Goal: Task Accomplishment & Management: Manage account settings

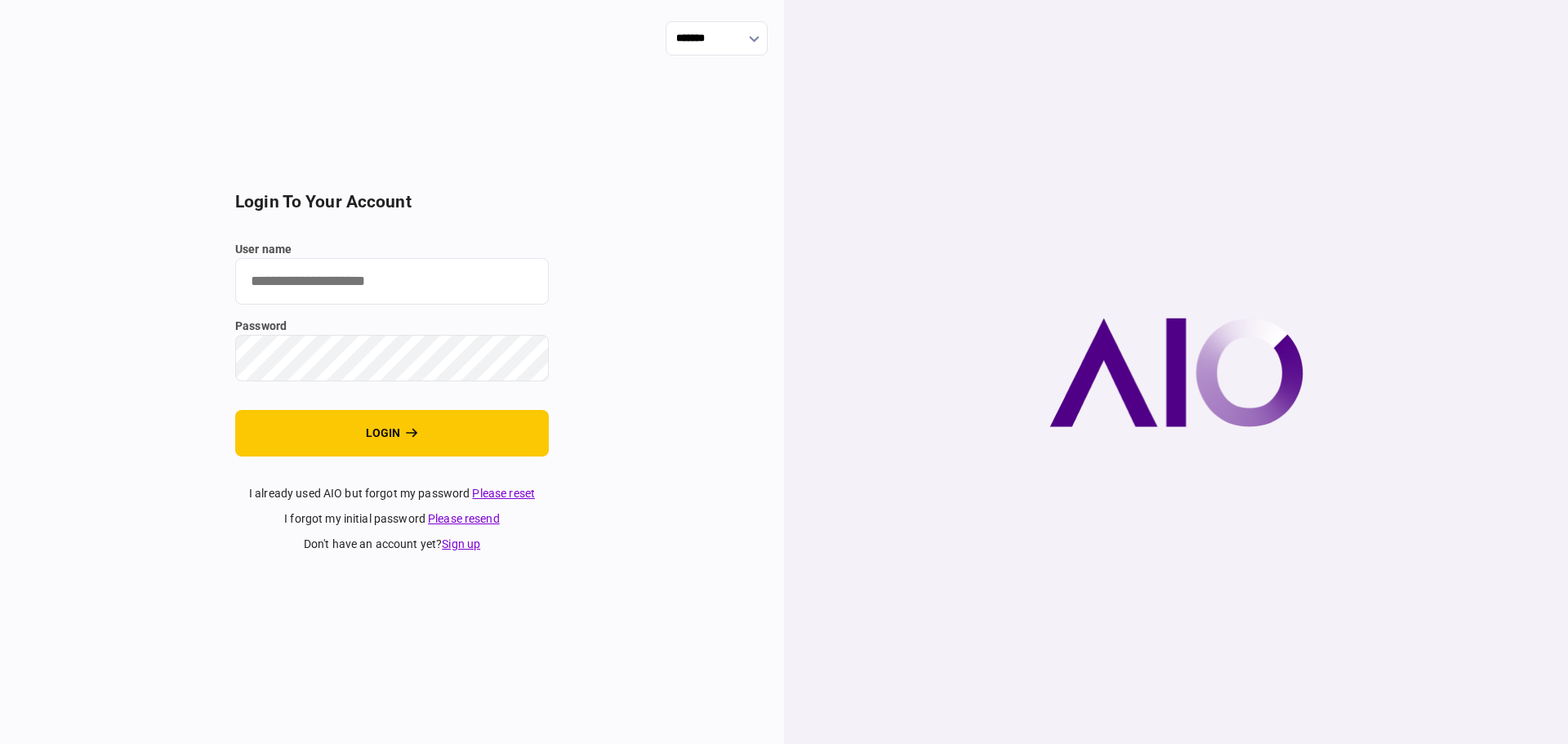
type input "**********"
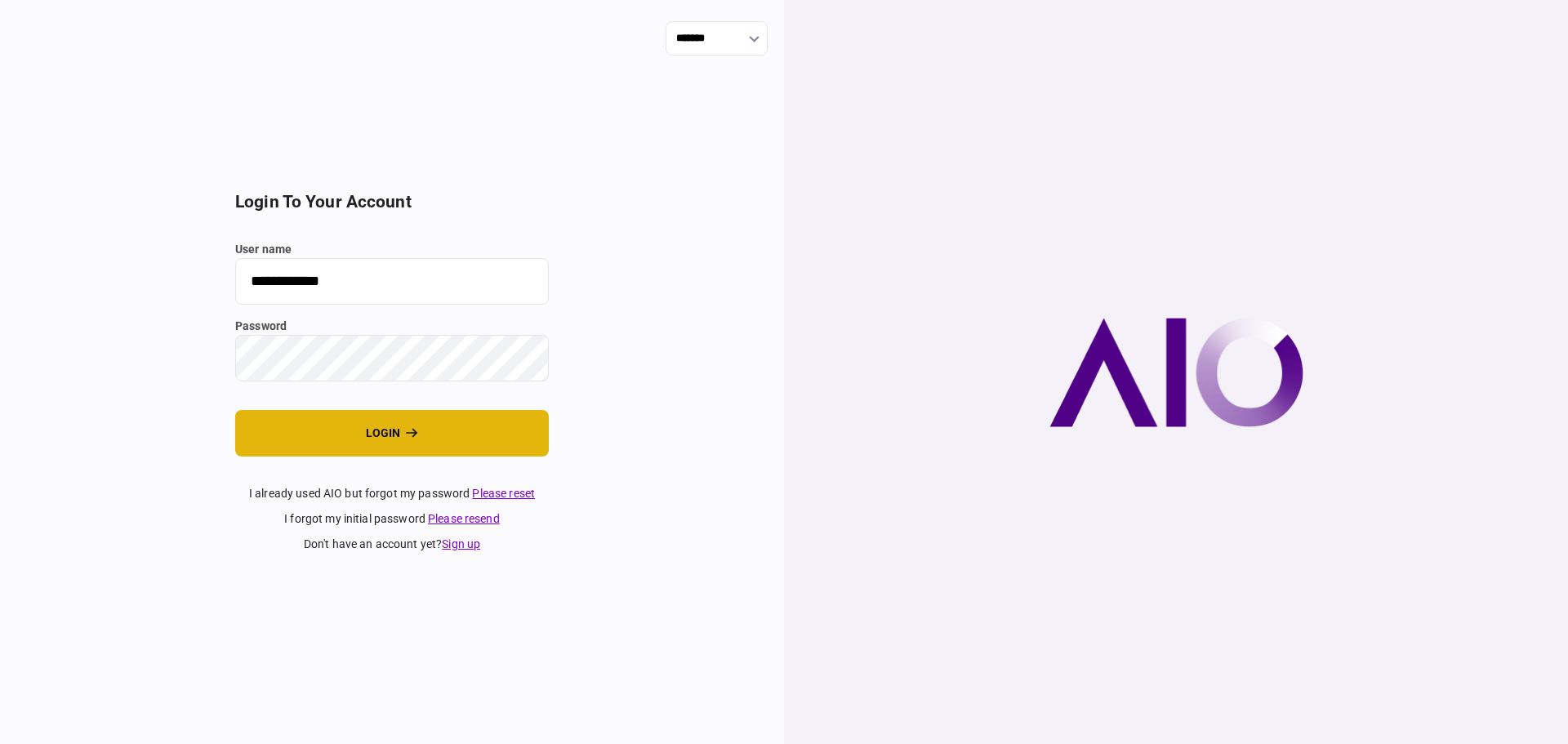
click at [391, 430] on button "login" at bounding box center [392, 433] width 313 height 46
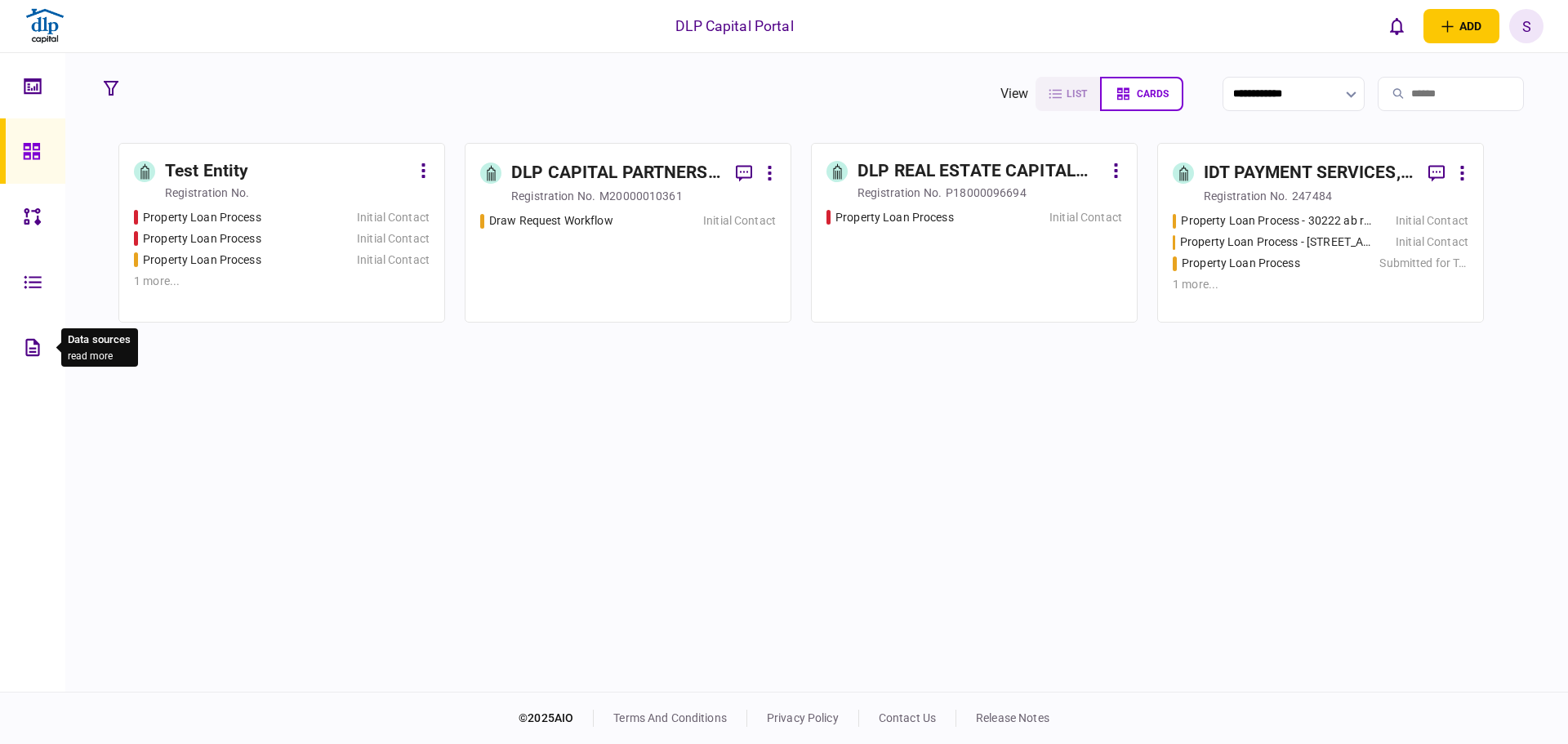
click at [31, 344] on icon at bounding box center [33, 348] width 18 height 19
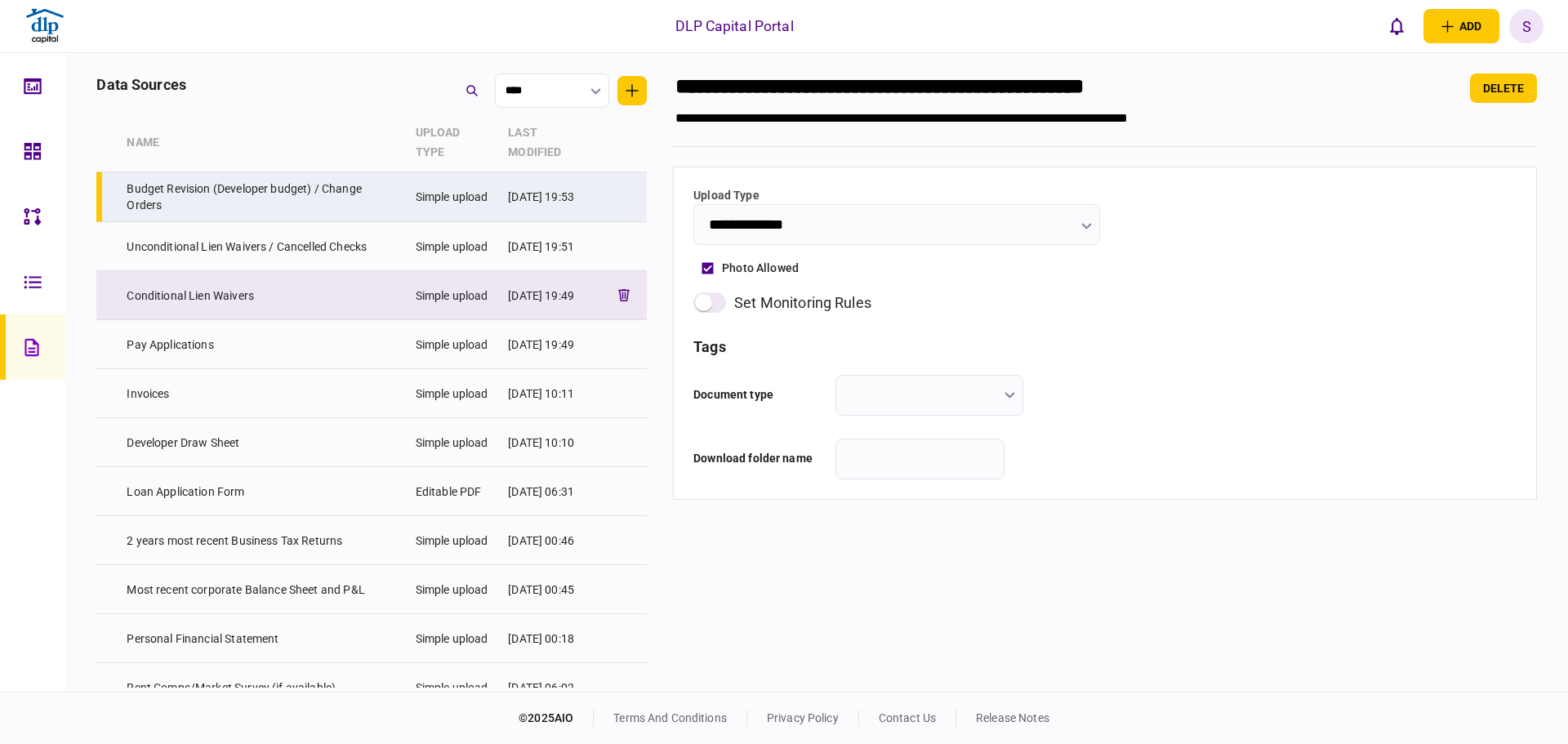
drag, startPoint x: 162, startPoint y: 346, endPoint x: 352, endPoint y: 288, distance: 198.7
click at [162, 346] on td "Pay Applications" at bounding box center [262, 344] width 288 height 49
type input "**********"
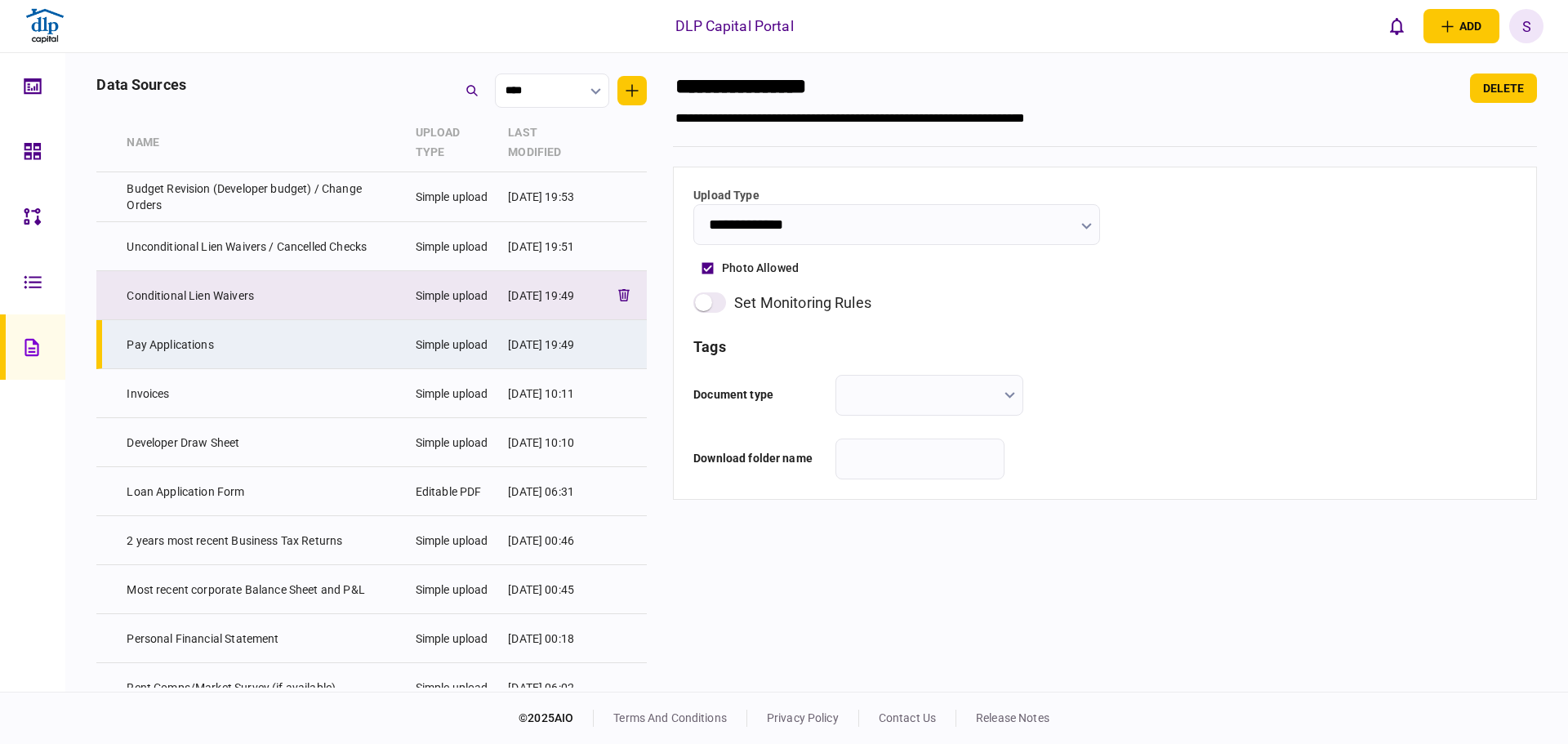
click at [218, 298] on td "Conditional Lien Waivers" at bounding box center [262, 295] width 288 height 49
type input "**********"
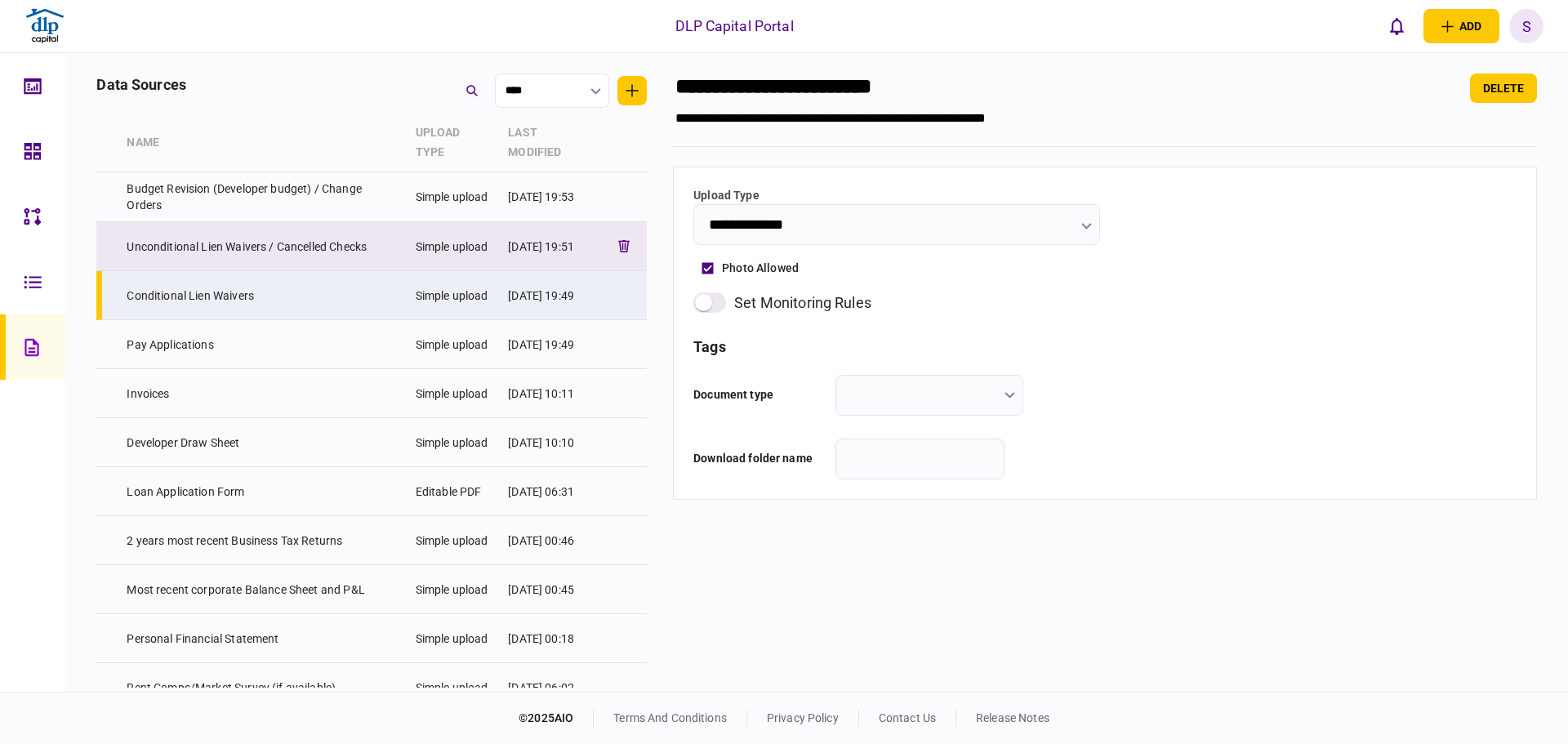
click at [200, 251] on td "Unconditional Lien Waivers / Cancelled Checks" at bounding box center [262, 246] width 288 height 49
type input "**********"
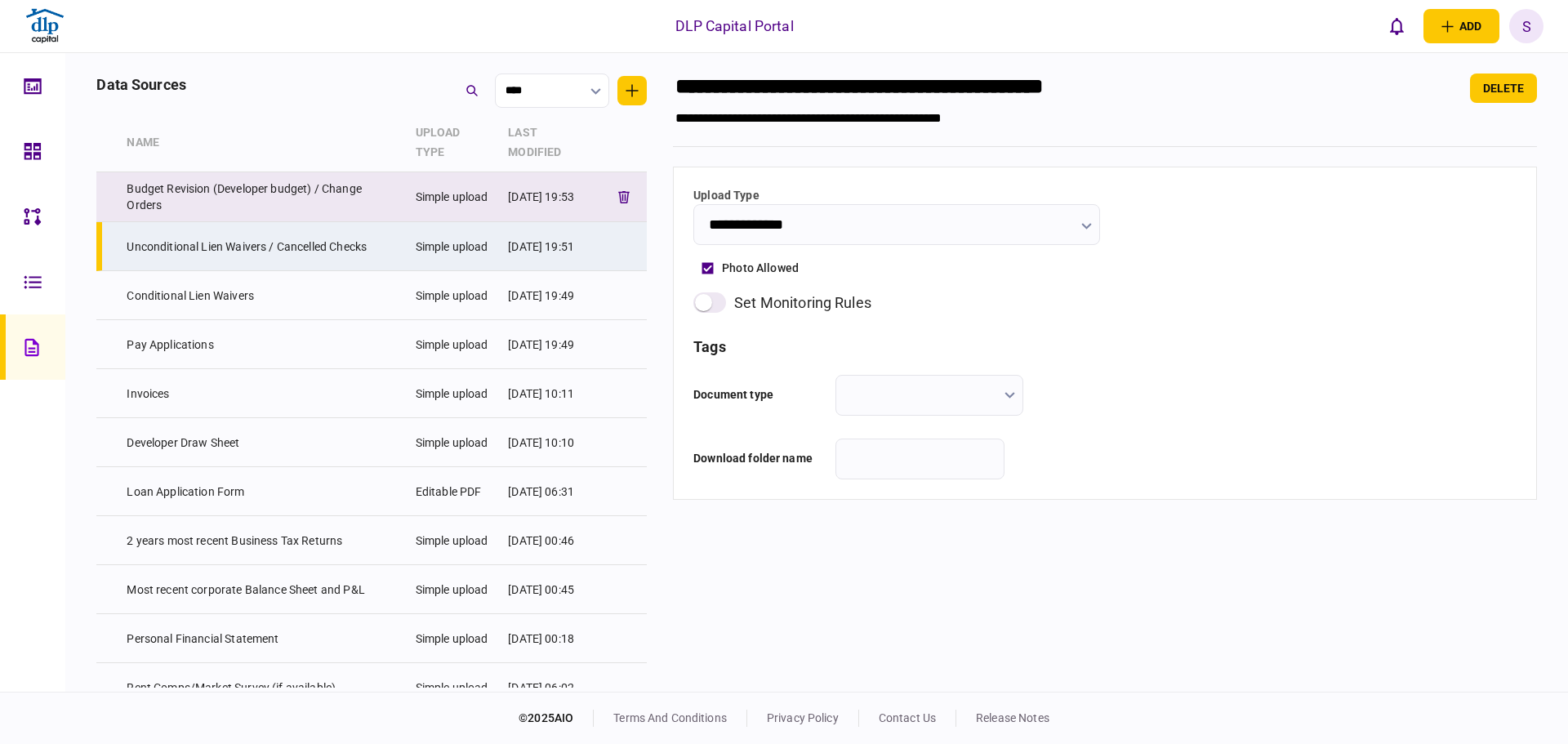
click at [188, 193] on td "Budget Revision (Developer budget) / Change Orders" at bounding box center [262, 197] width 288 height 50
type input "**********"
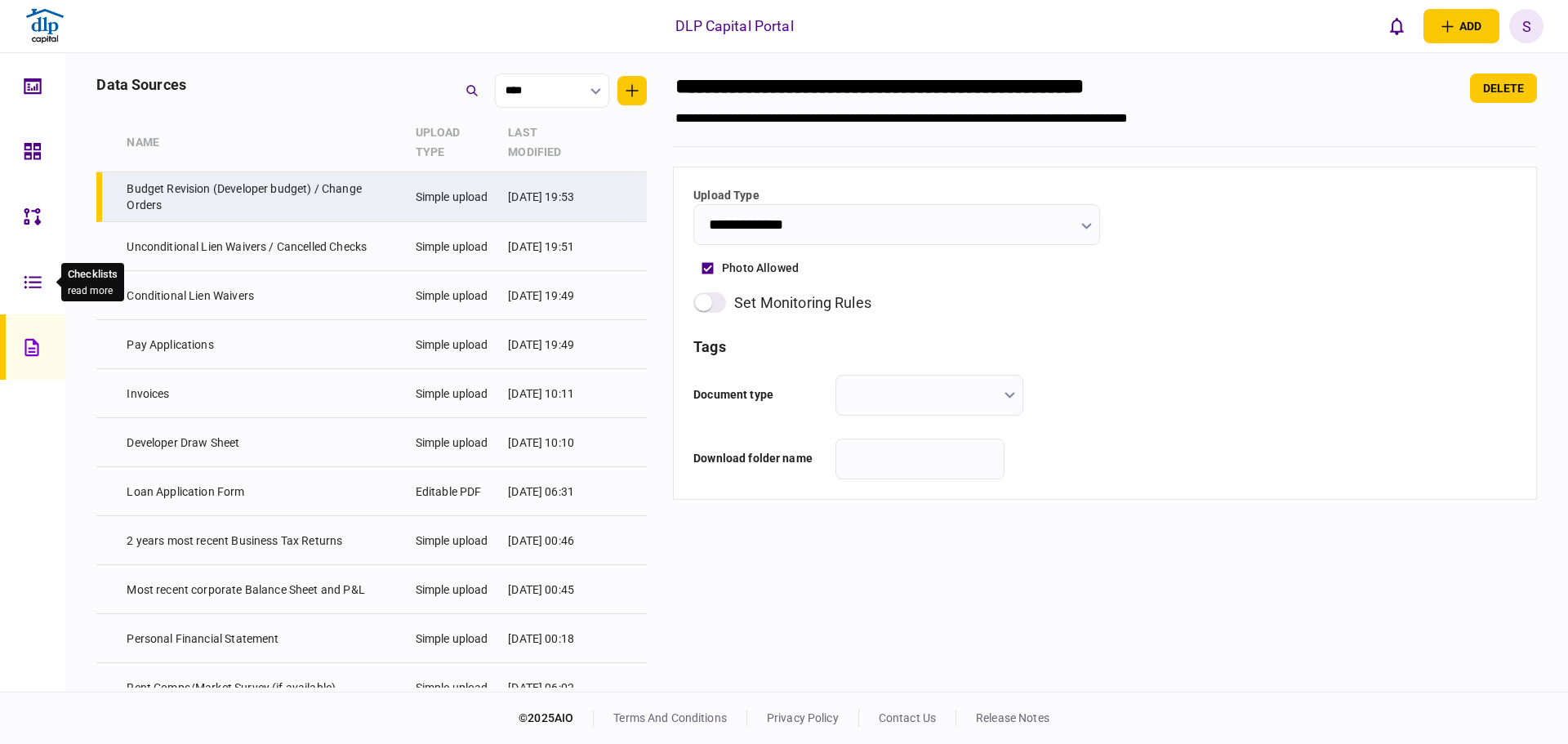
click at [35, 281] on icon at bounding box center [33, 282] width 18 height 19
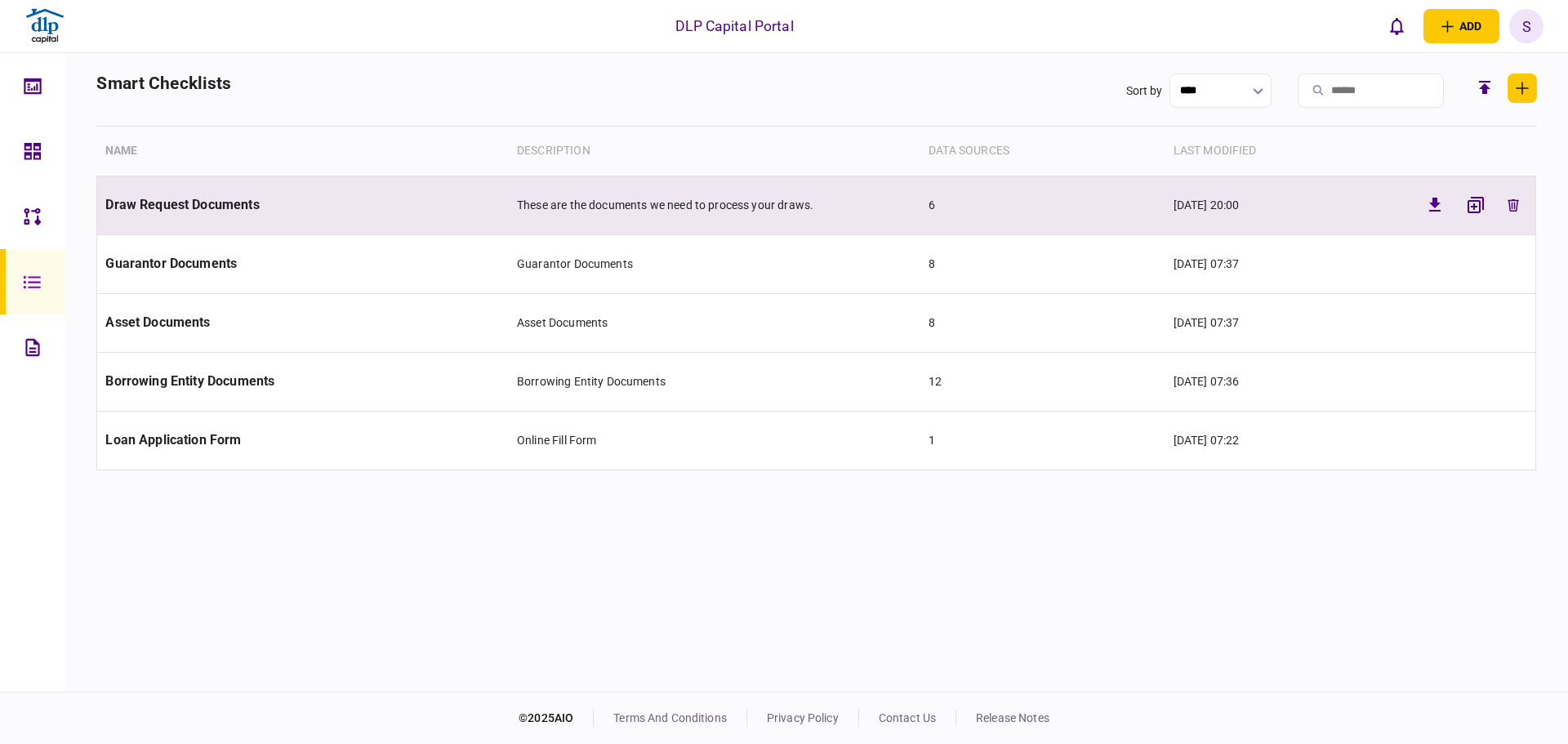
click at [159, 210] on span "Draw Request Documents" at bounding box center [182, 205] width 153 height 16
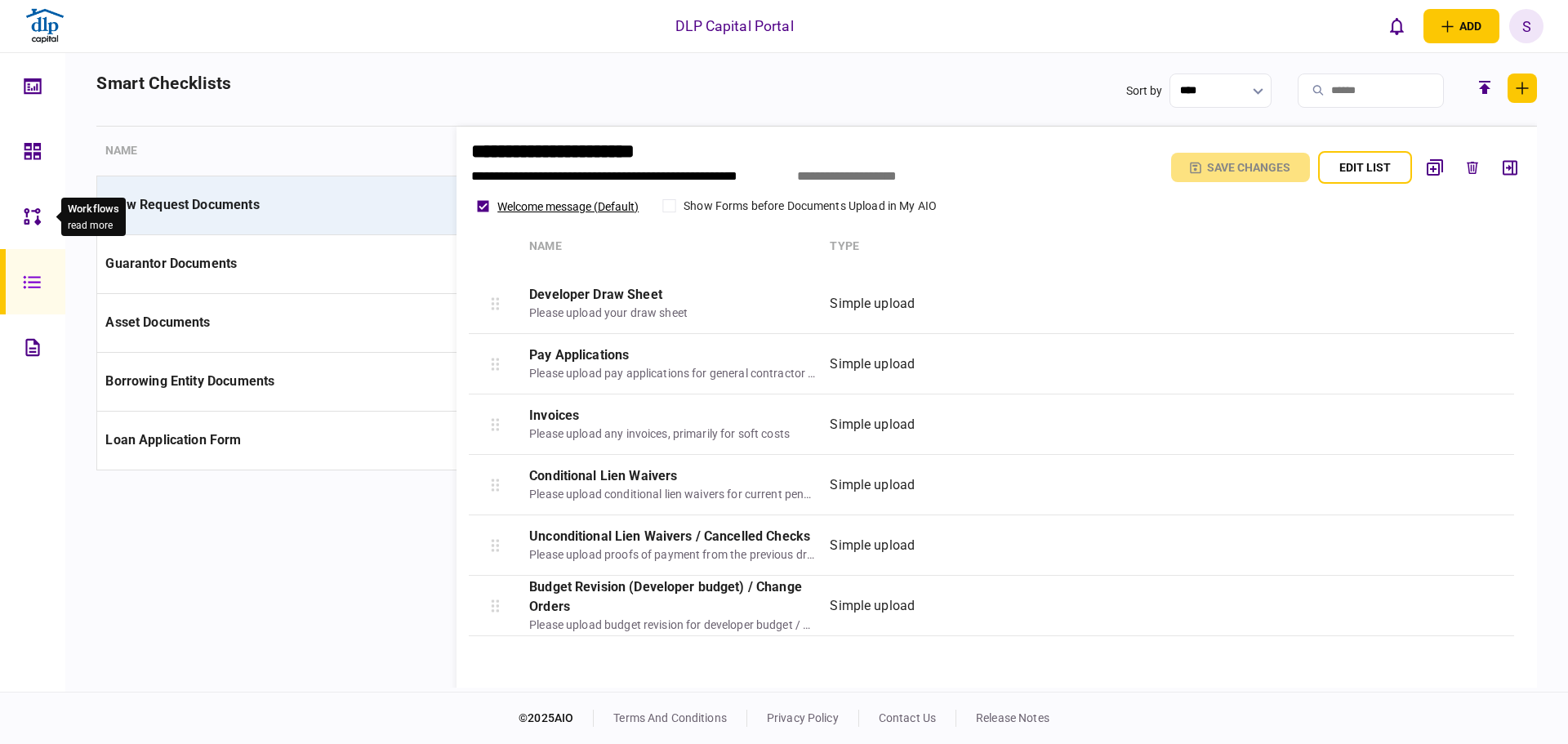
click at [26, 211] on icon at bounding box center [33, 217] width 18 height 19
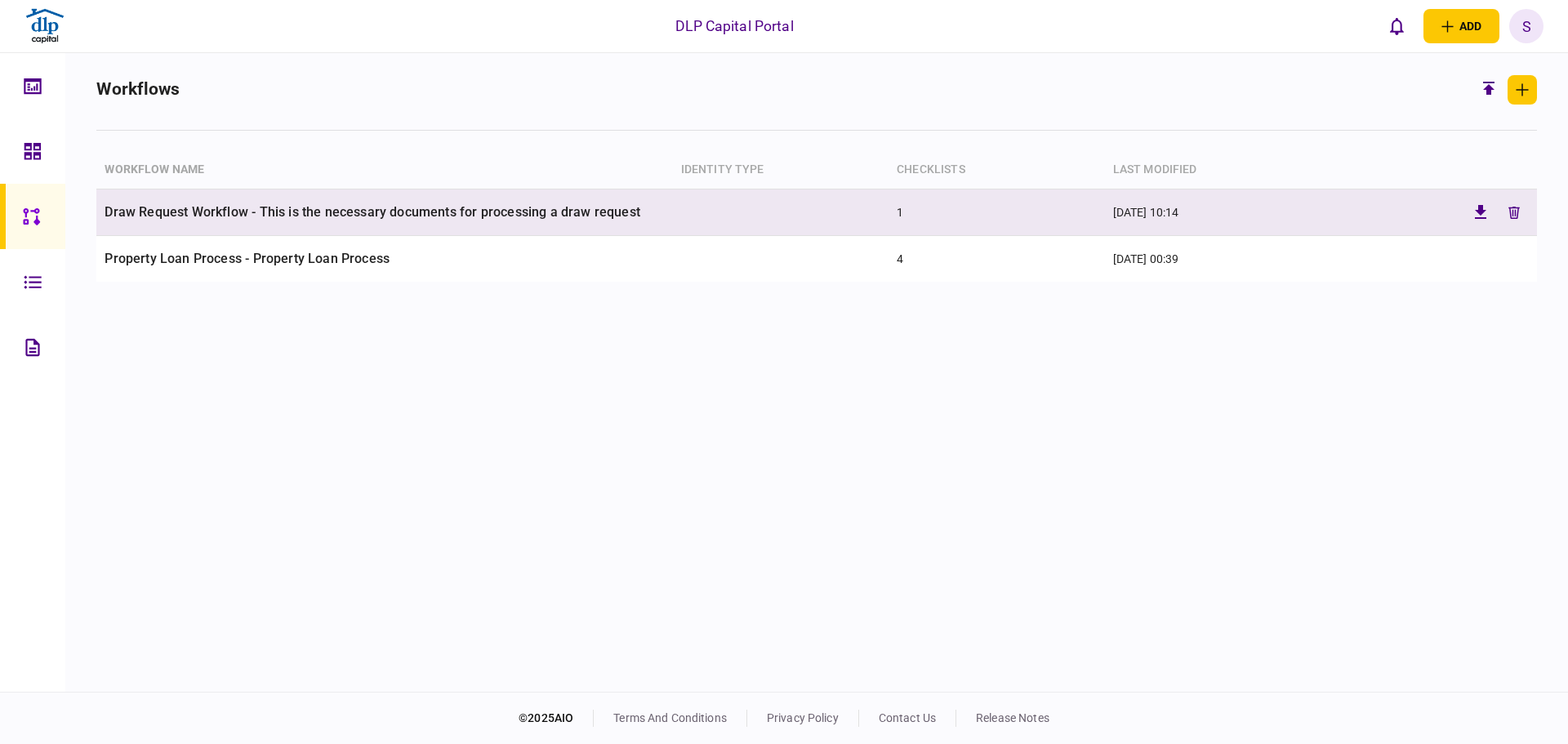
click at [158, 216] on td "Draw Request Workflow - This is the necessary documents for processing a draw r…" at bounding box center [384, 213] width 576 height 46
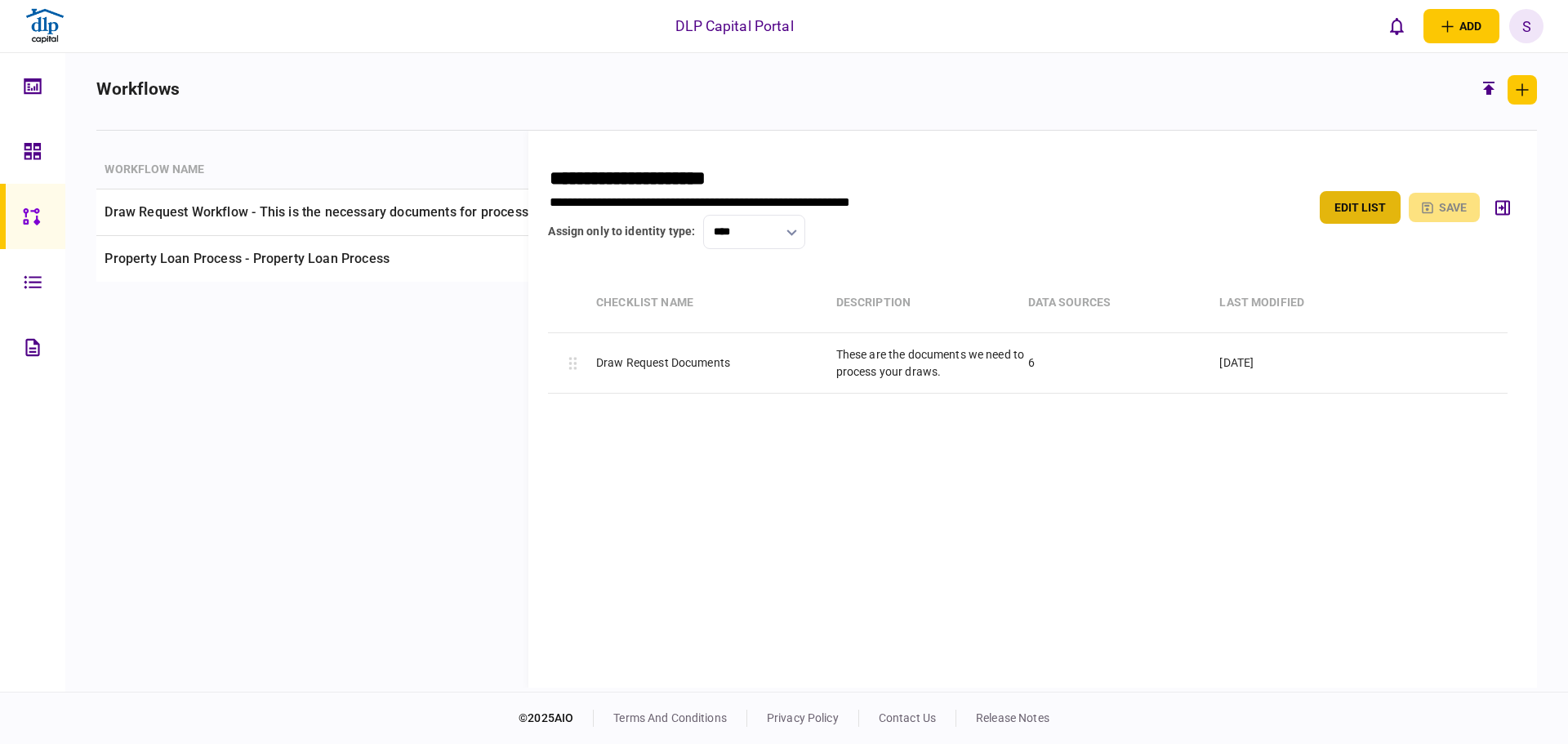
click at [1356, 204] on button "edit list" at bounding box center [1360, 208] width 81 height 33
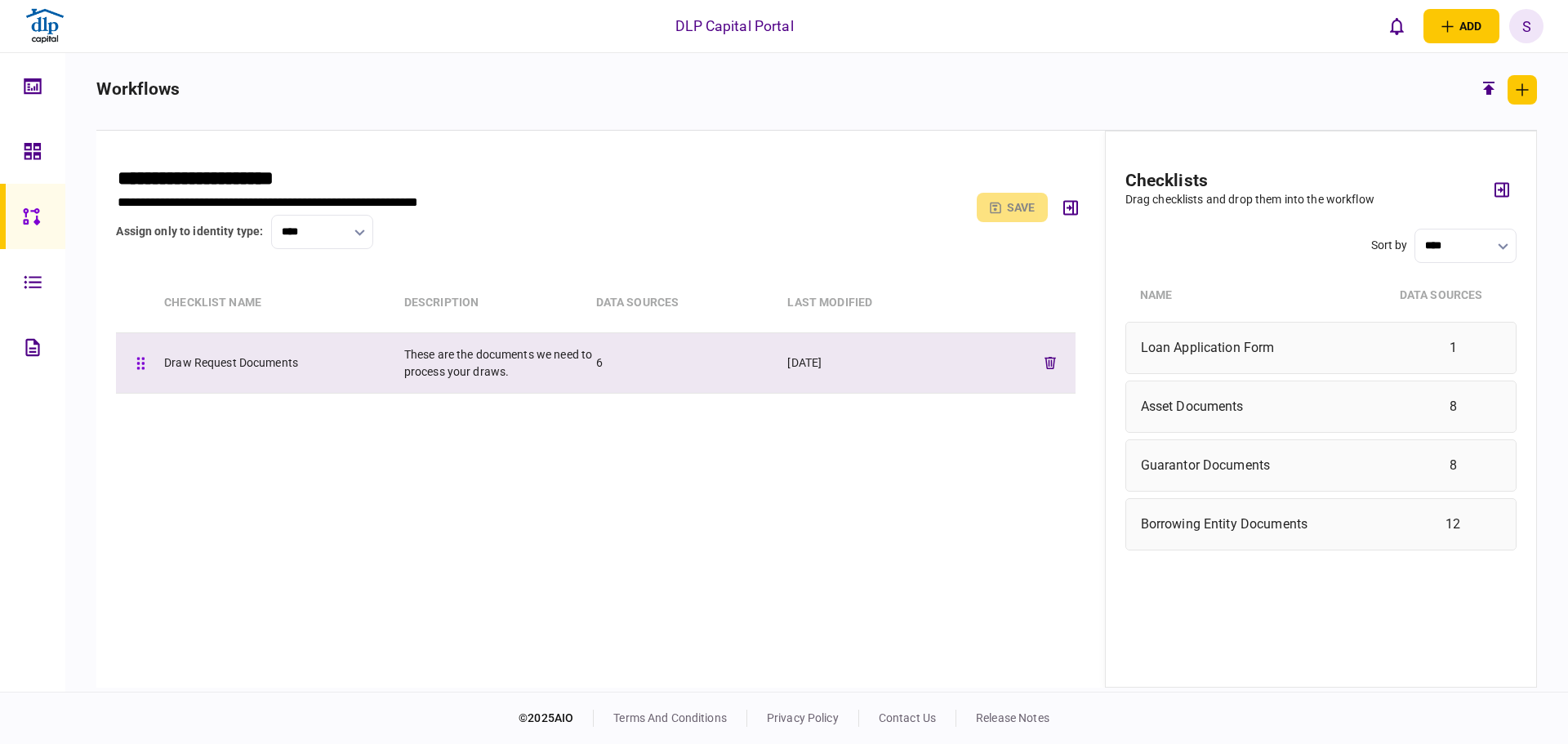
click at [275, 375] on div "Draw Request Documents These are the documents we need to process your draws. 6…" at bounding box center [596, 363] width 959 height 60
click at [392, 343] on div "Draw Request Documents These are the documents we need to process your draws. 6…" at bounding box center [596, 363] width 959 height 60
click at [215, 369] on div "Draw Request Documents" at bounding box center [284, 363] width 240 height 17
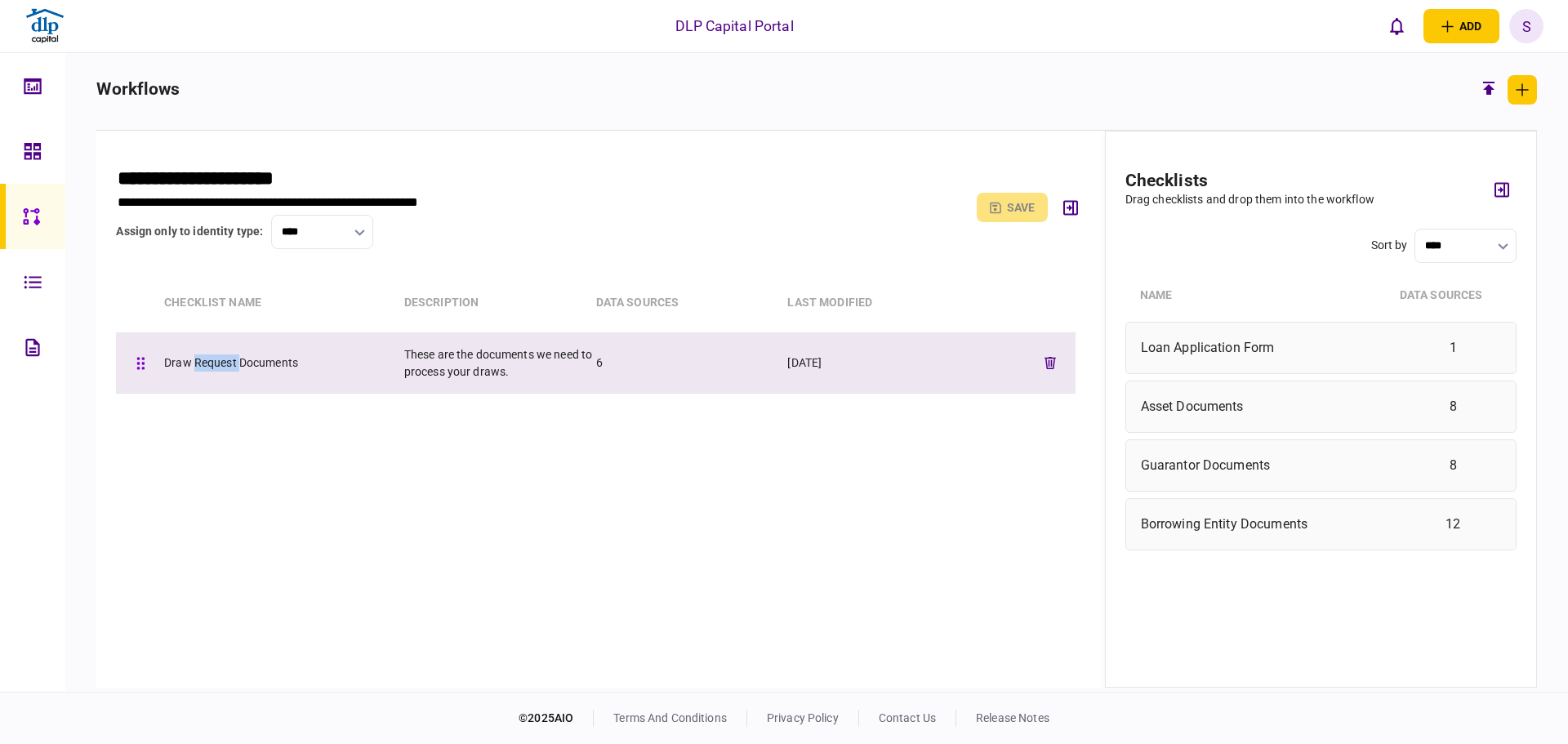
click at [140, 367] on icon at bounding box center [139, 363] width 8 height 13
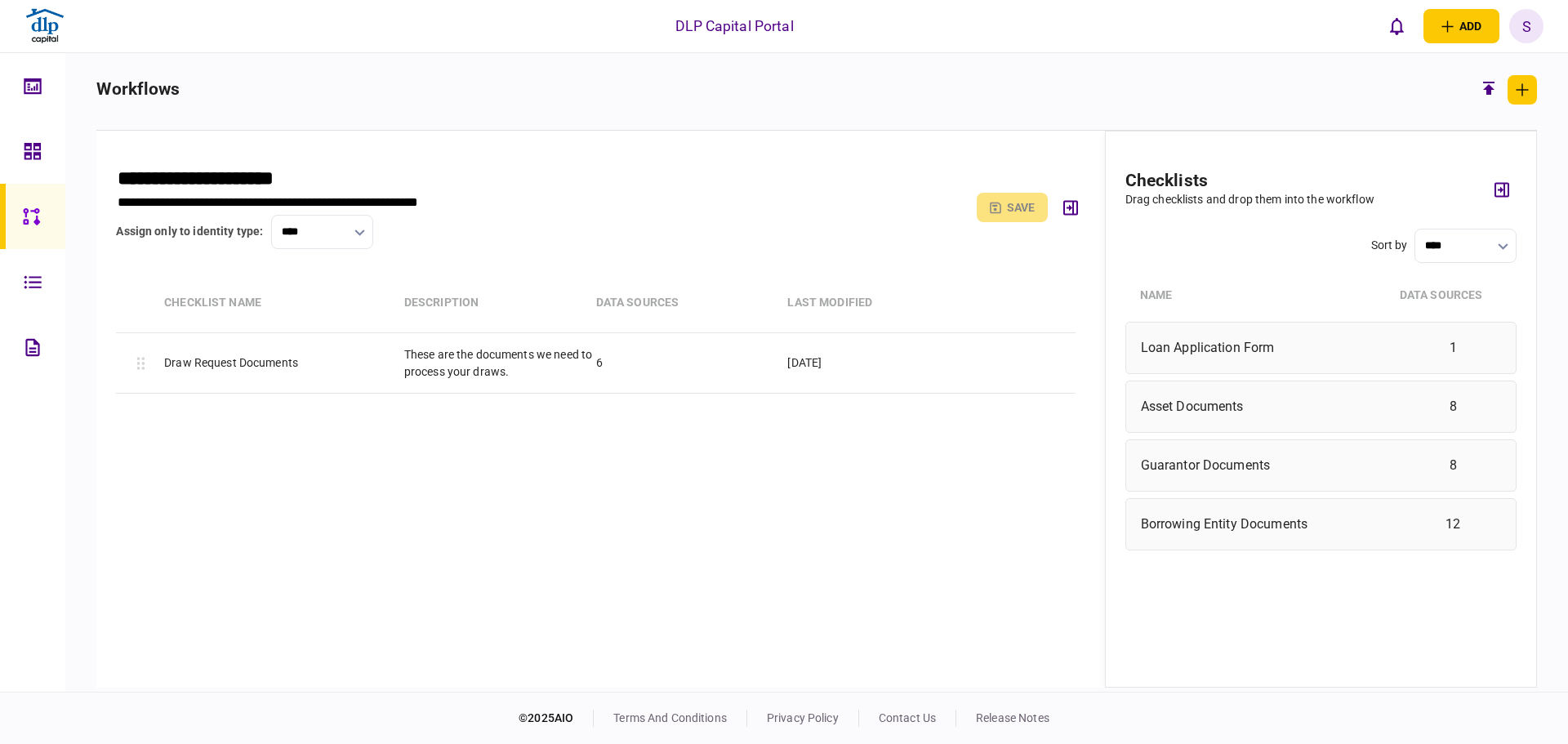
click at [204, 442] on div "Draw Request Documents These are the documents we need to process your draws. 6…" at bounding box center [600, 495] width 968 height 324
click at [320, 225] on input "****" at bounding box center [322, 232] width 102 height 34
click at [320, 225] on div at bounding box center [784, 372] width 1568 height 744
click at [484, 218] on div "assign only to identity type : ****" at bounding box center [358, 232] width 485 height 34
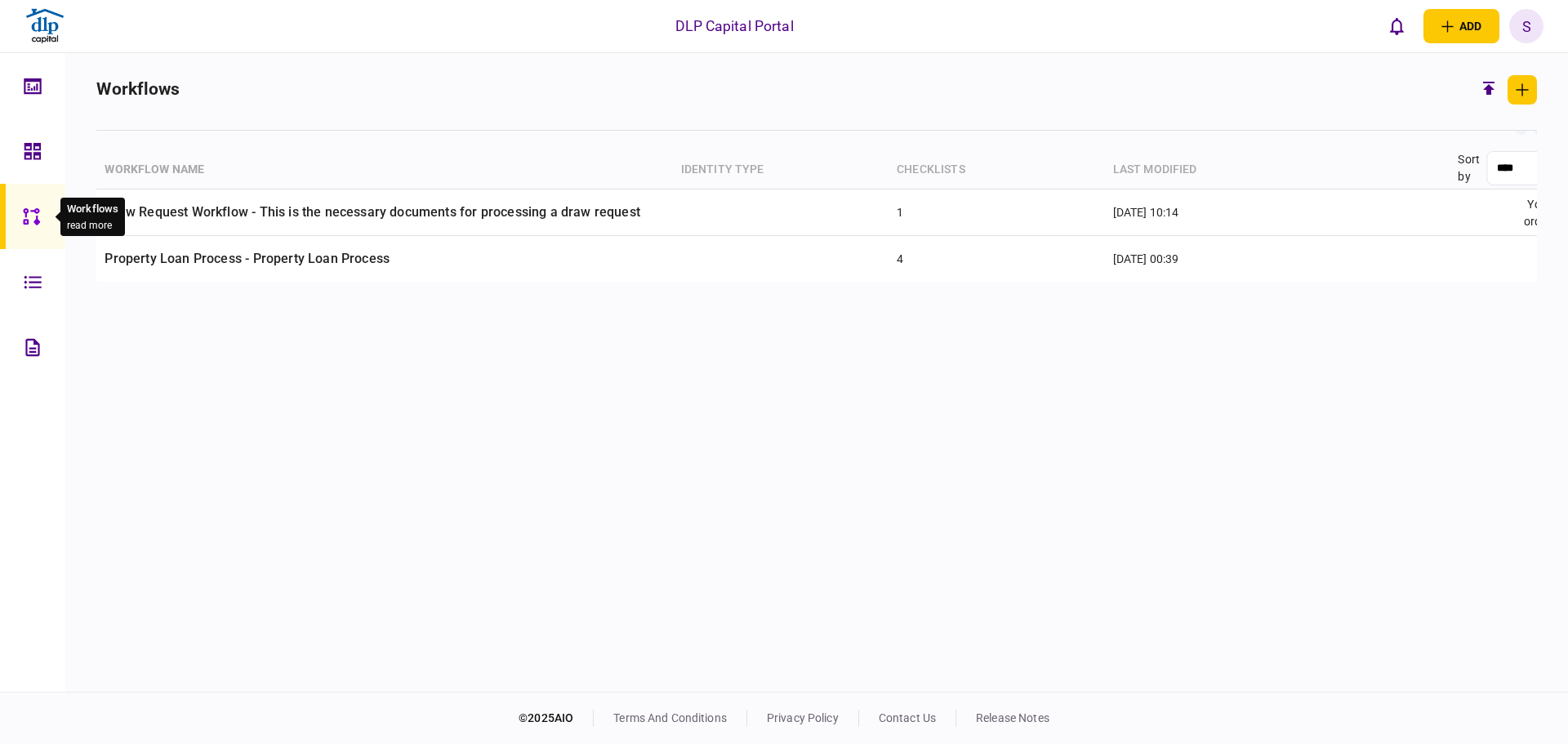
click at [32, 216] on icon at bounding box center [32, 217] width 18 height 19
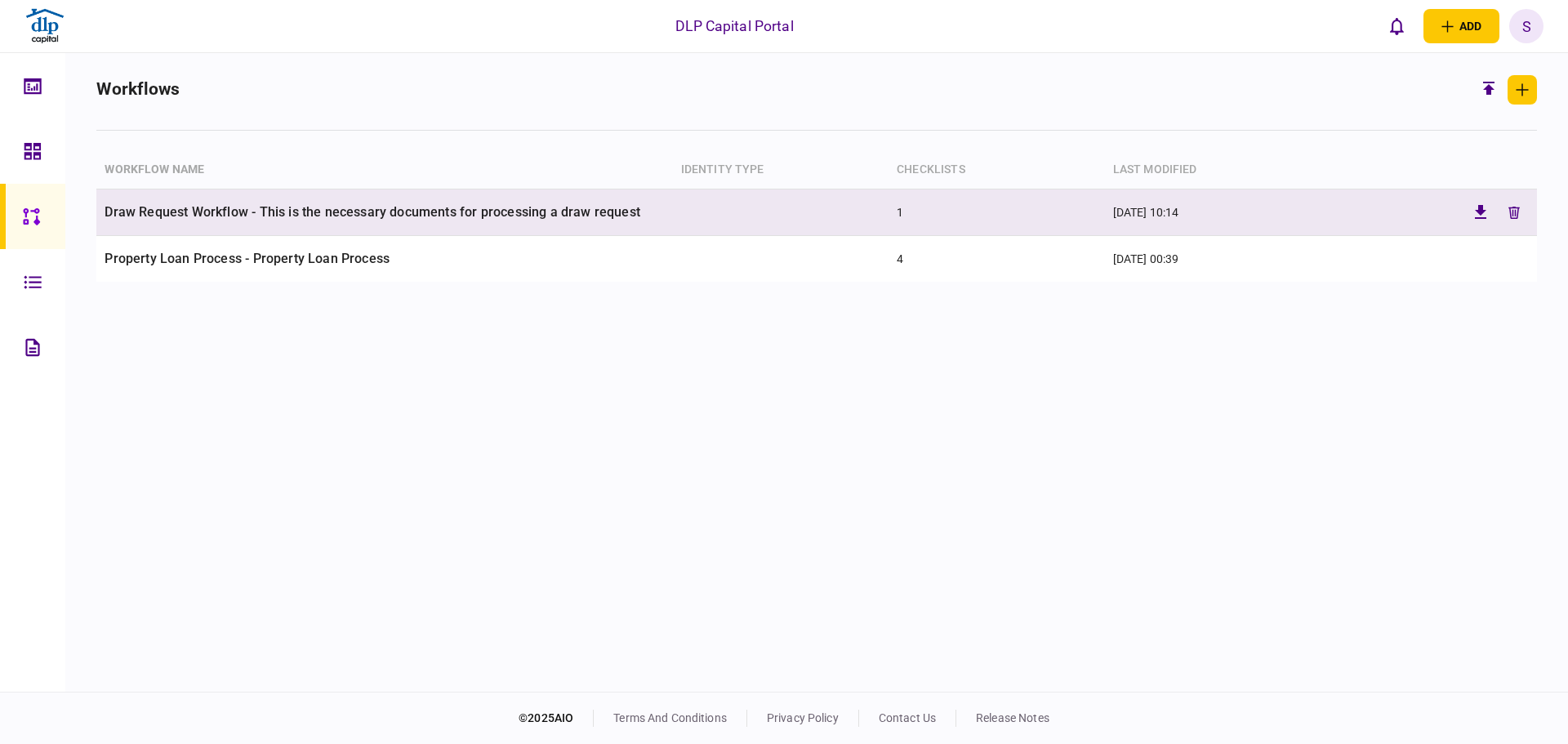
click at [198, 213] on td "Draw Request Workflow - This is the necessary documents for processing a draw r…" at bounding box center [384, 213] width 576 height 46
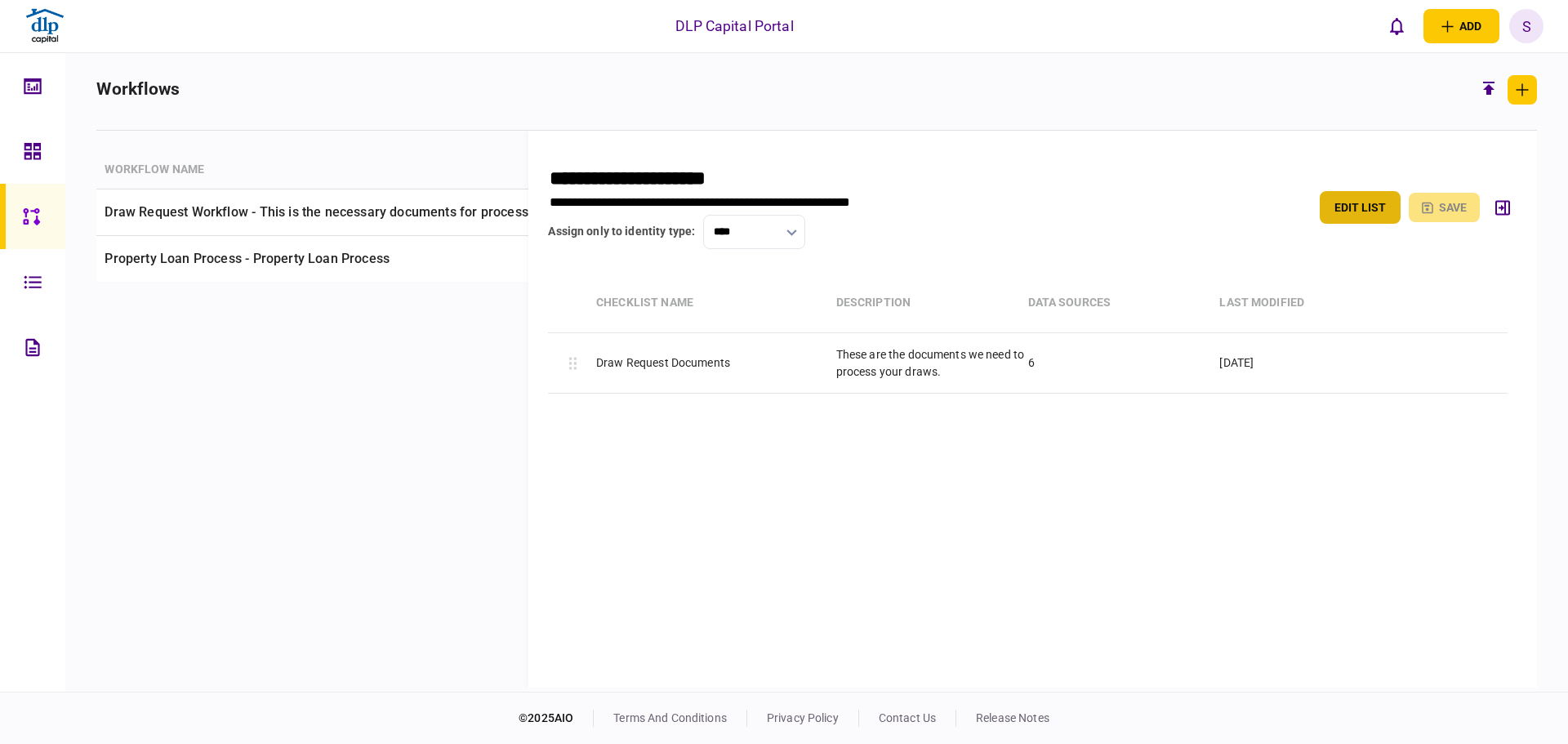
click at [1355, 205] on button "edit list" at bounding box center [1360, 208] width 81 height 33
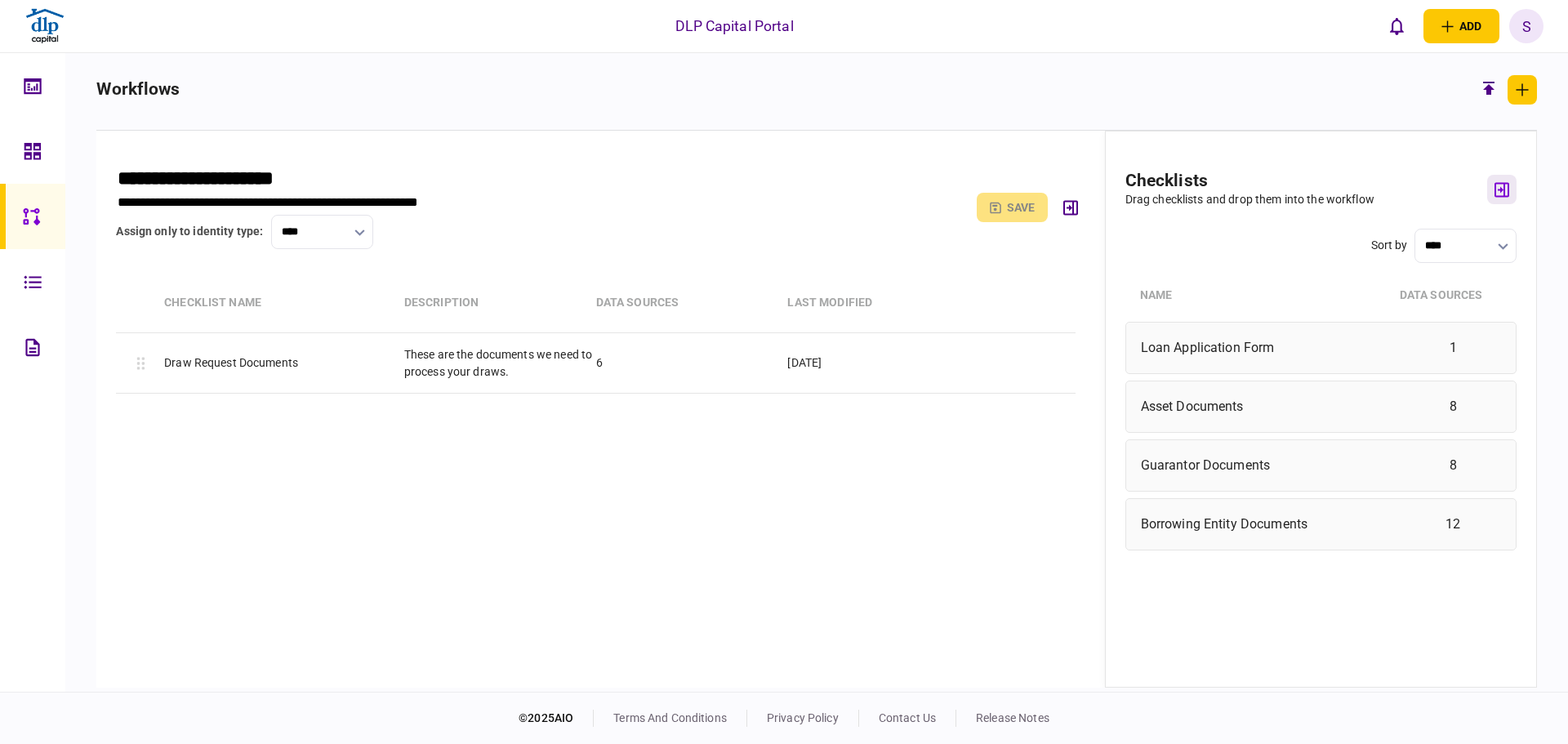
click at [1498, 189] on icon "button" at bounding box center [1501, 189] width 15 height 15
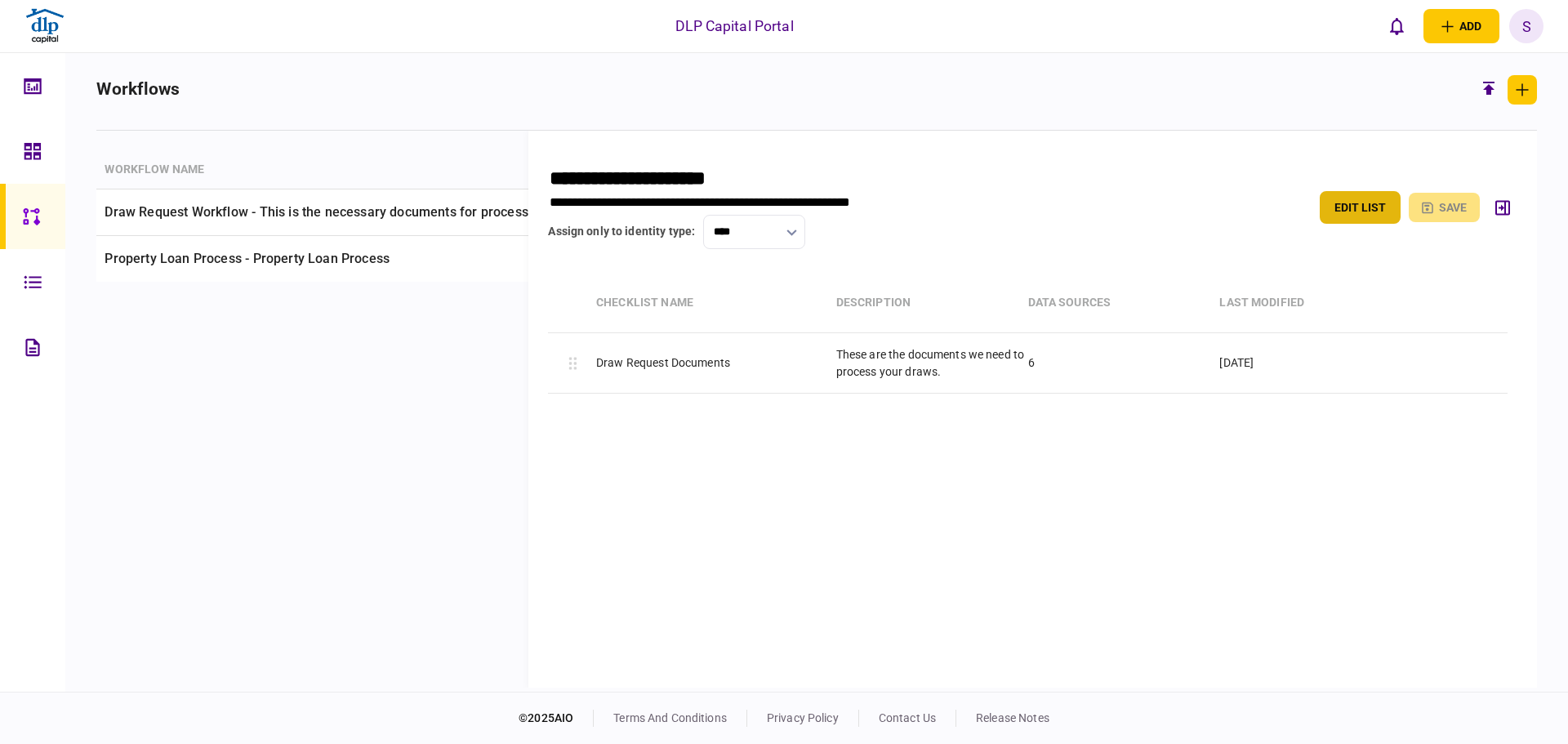
click at [1350, 209] on button "edit list" at bounding box center [1360, 208] width 81 height 33
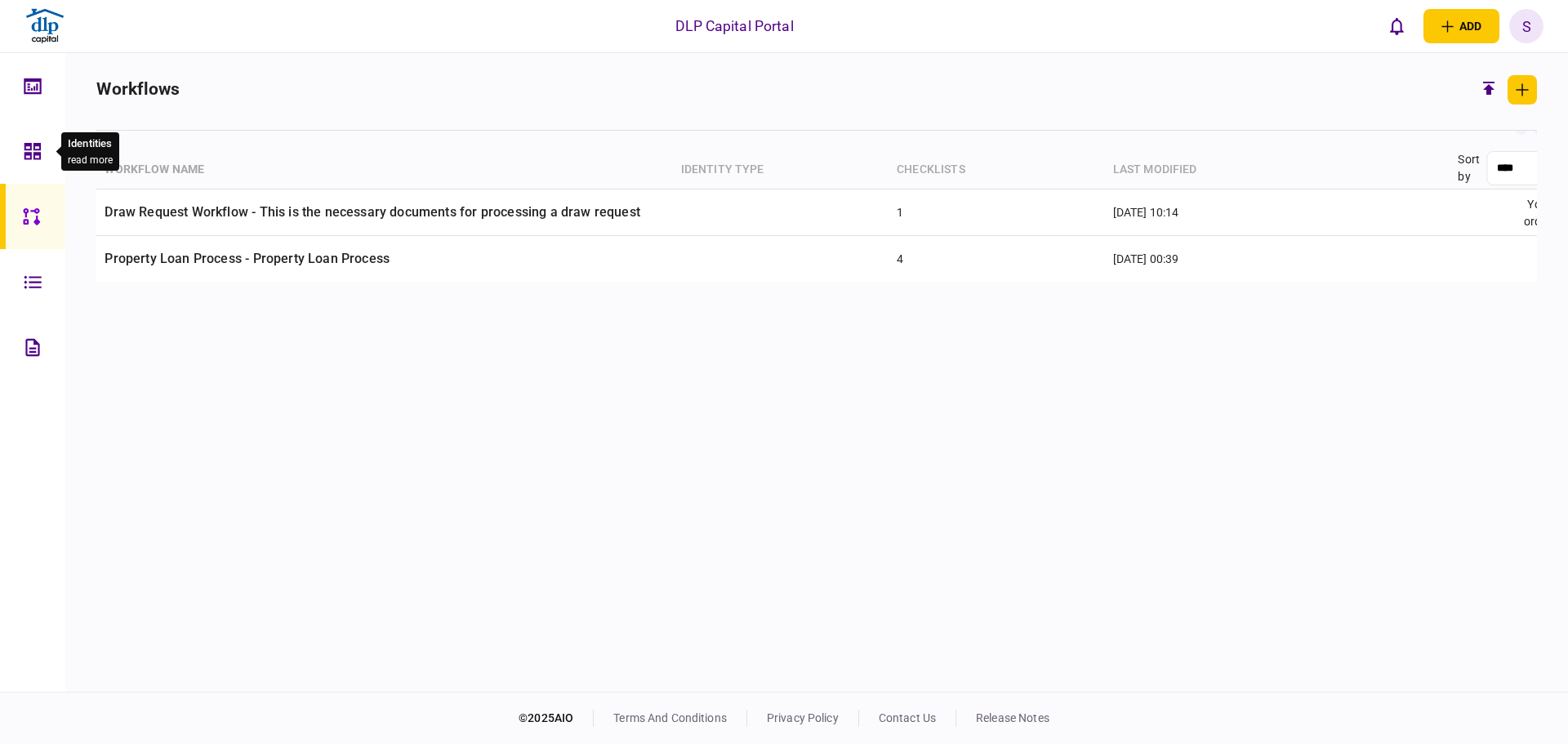
click at [28, 149] on icon at bounding box center [32, 151] width 16 height 16
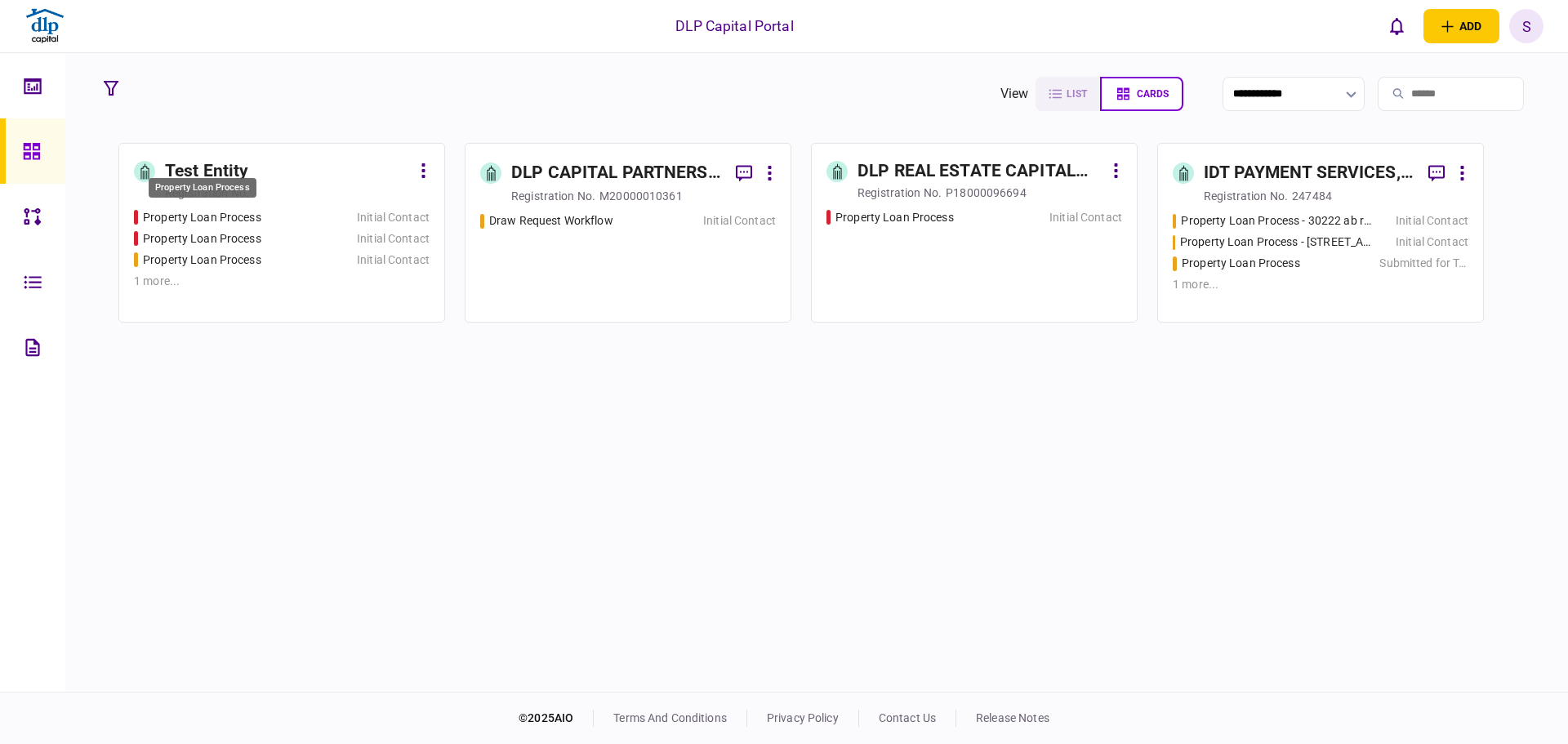
click at [183, 221] on div "Property Loan Process" at bounding box center [202, 218] width 119 height 17
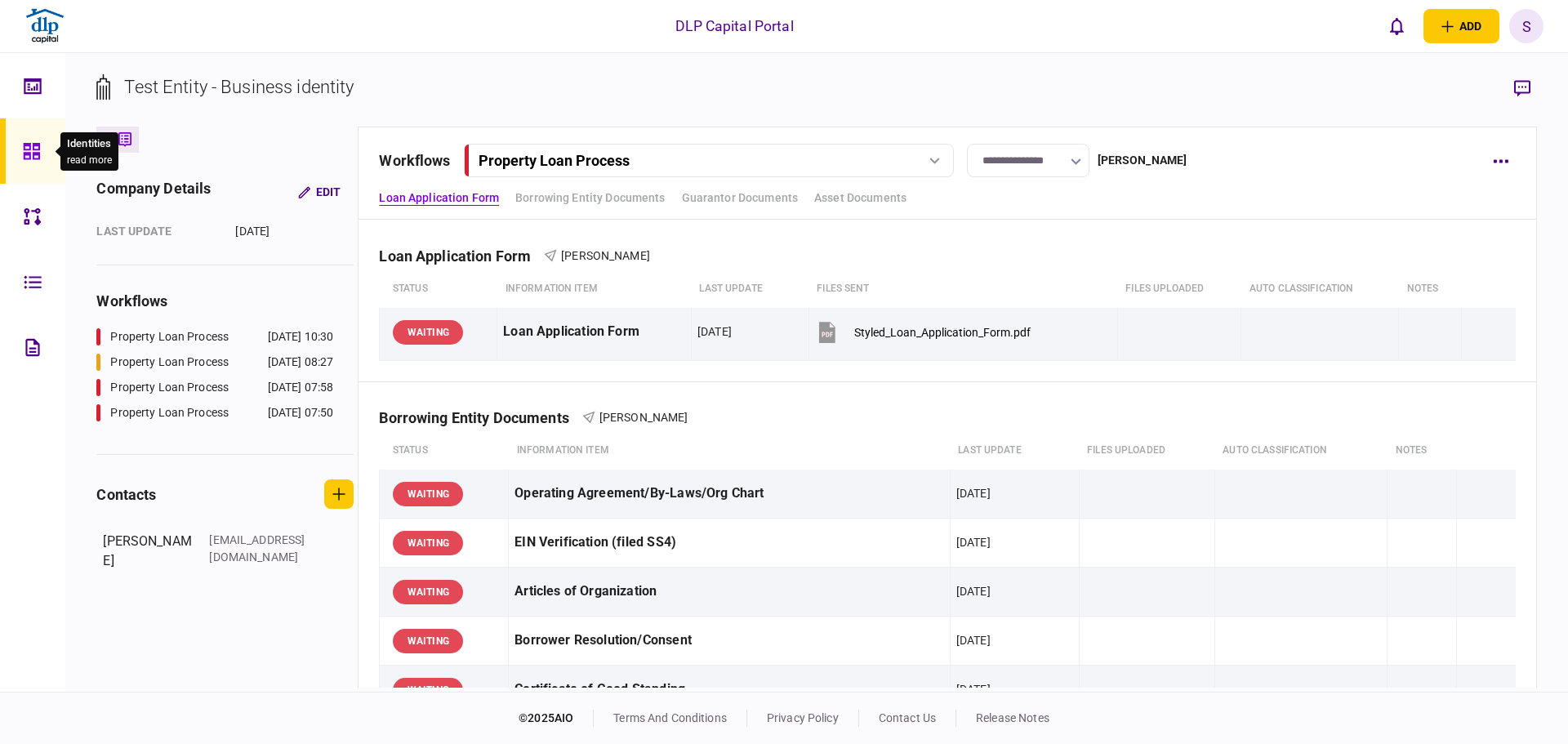
click at [30, 150] on icon at bounding box center [31, 151] width 16 height 16
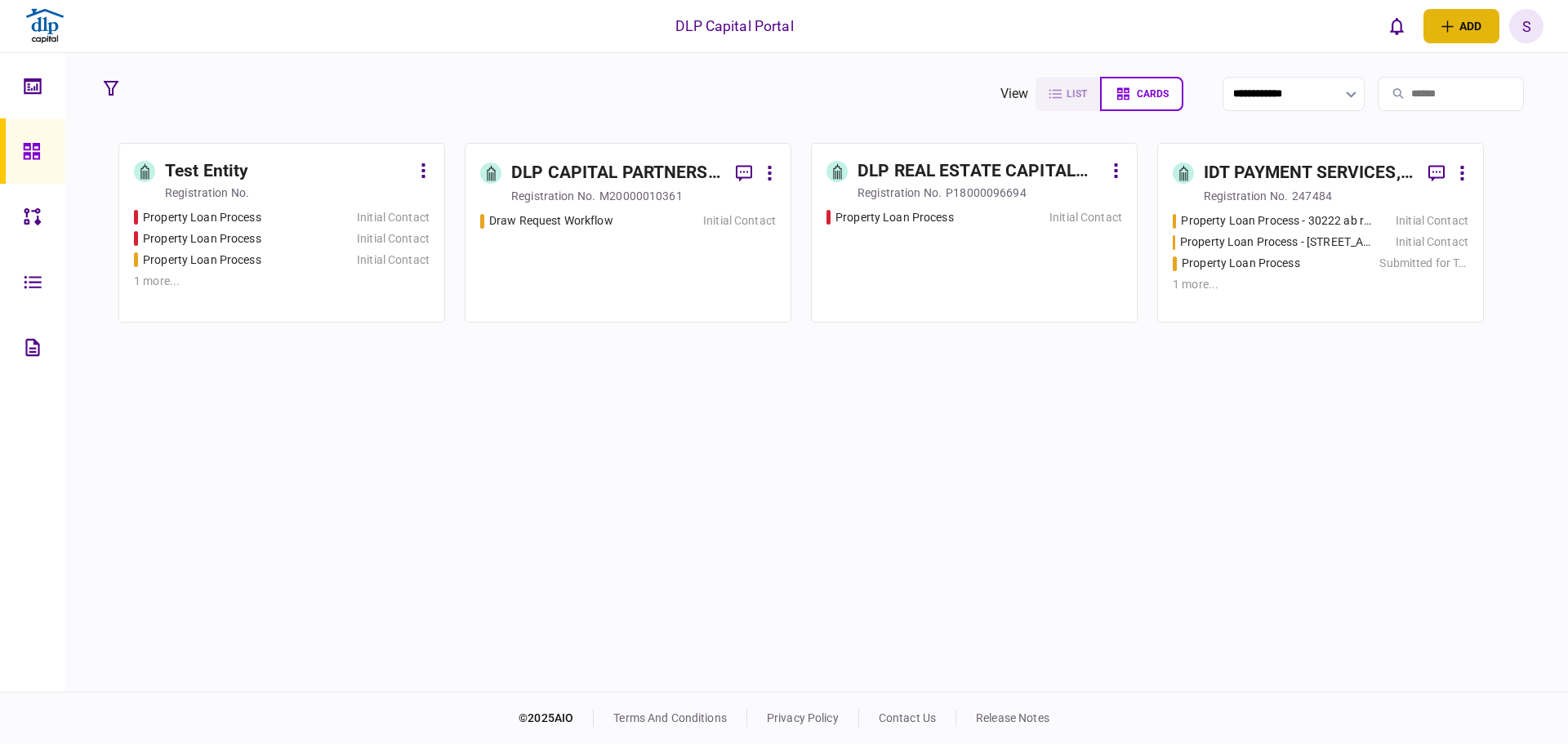
click at [1454, 23] on button "add" at bounding box center [1461, 26] width 76 height 34
click at [1404, 87] on div "individual identity" at bounding box center [1434, 92] width 129 height 16
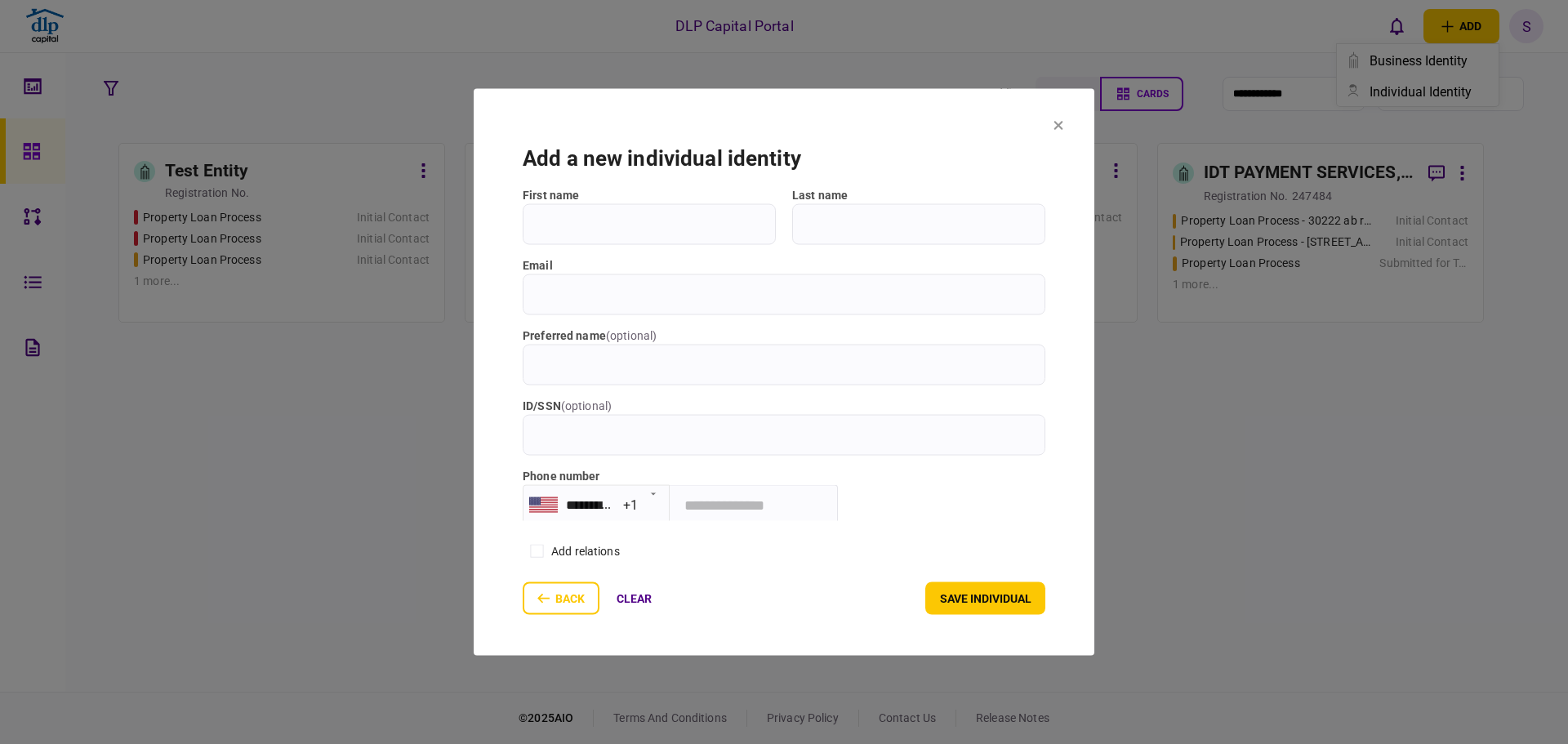
click at [1063, 127] on icon at bounding box center [1059, 125] width 9 height 9
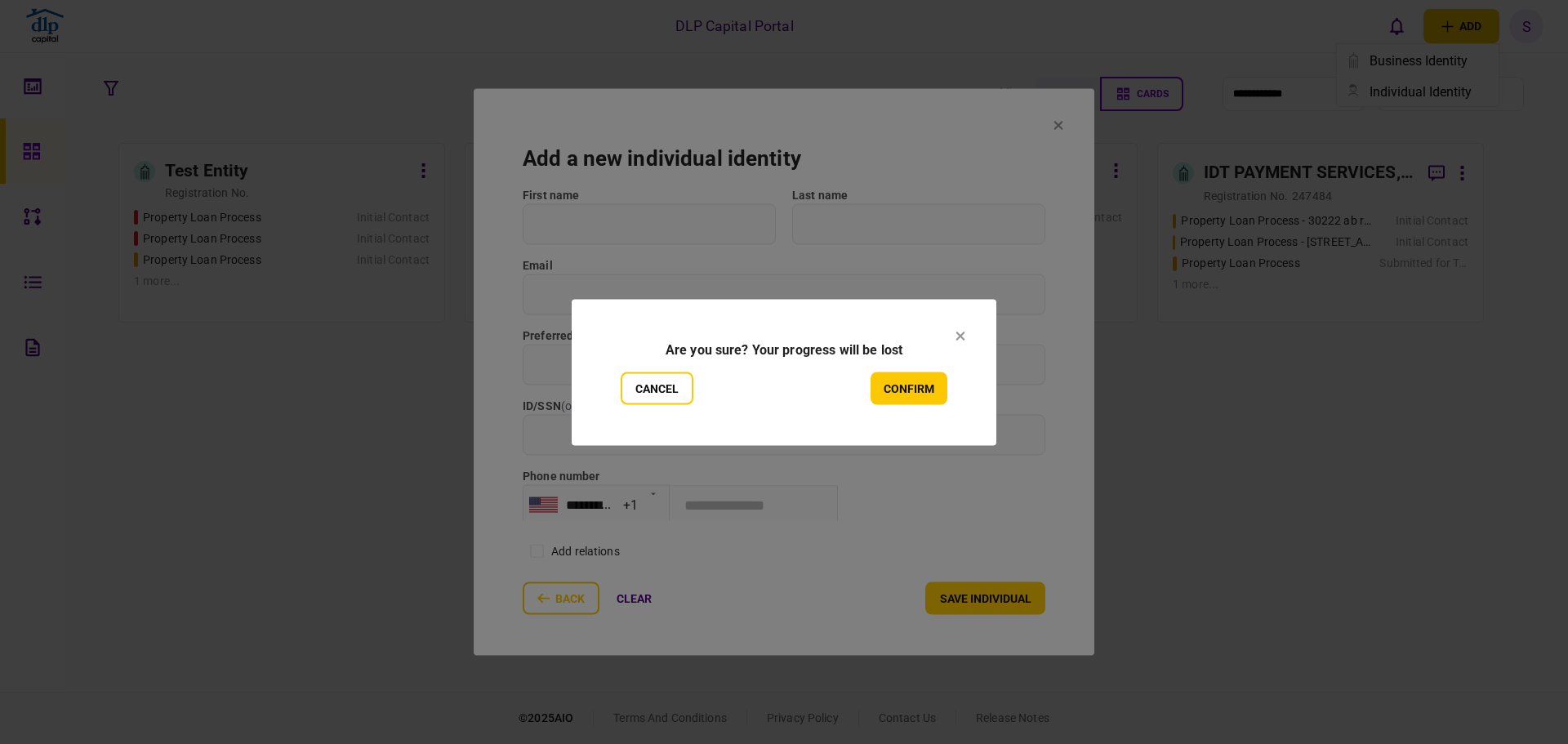
click at [960, 334] on icon at bounding box center [960, 336] width 9 height 9
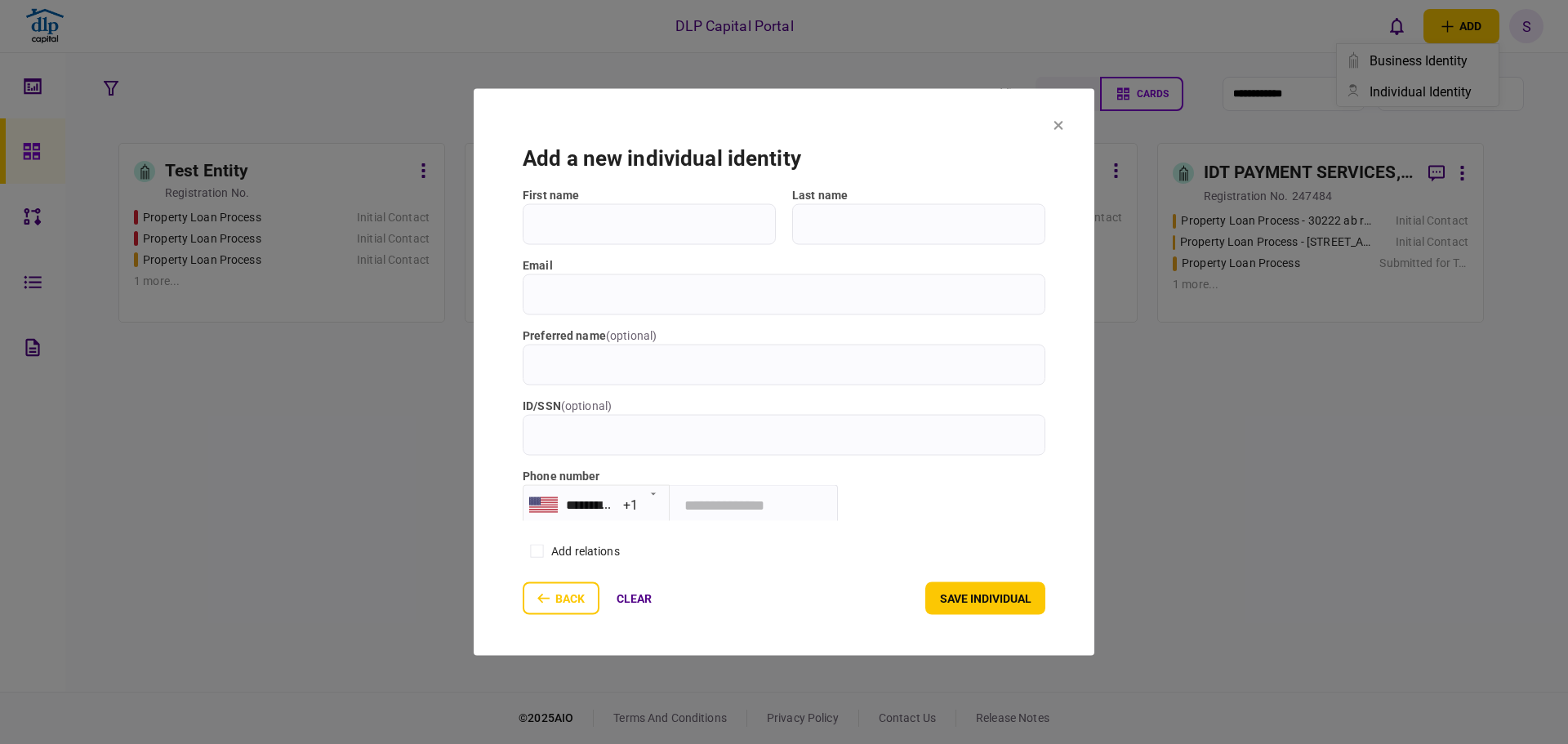
click at [1058, 126] on icon at bounding box center [1058, 124] width 9 height 9
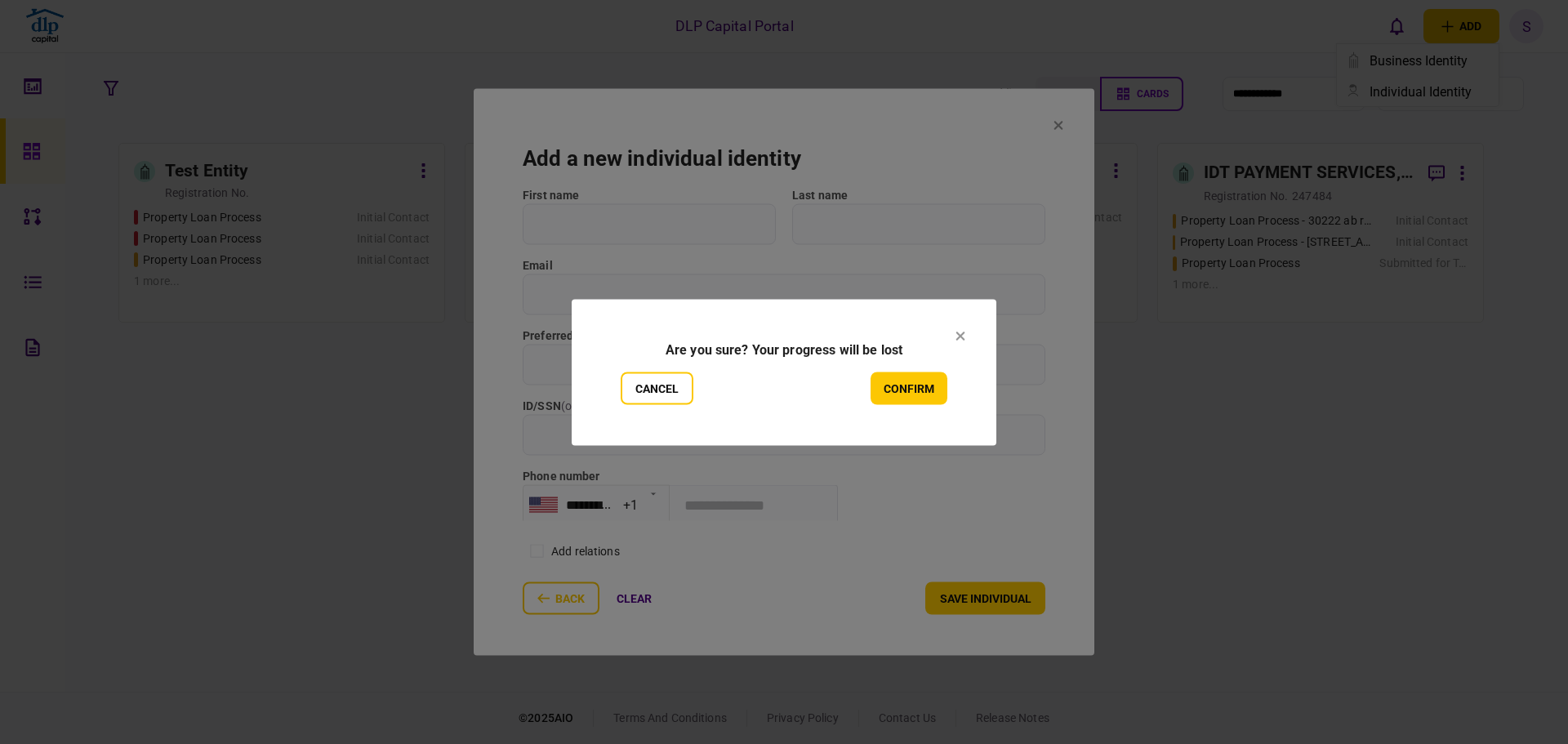
click at [960, 335] on icon at bounding box center [960, 336] width 9 height 9
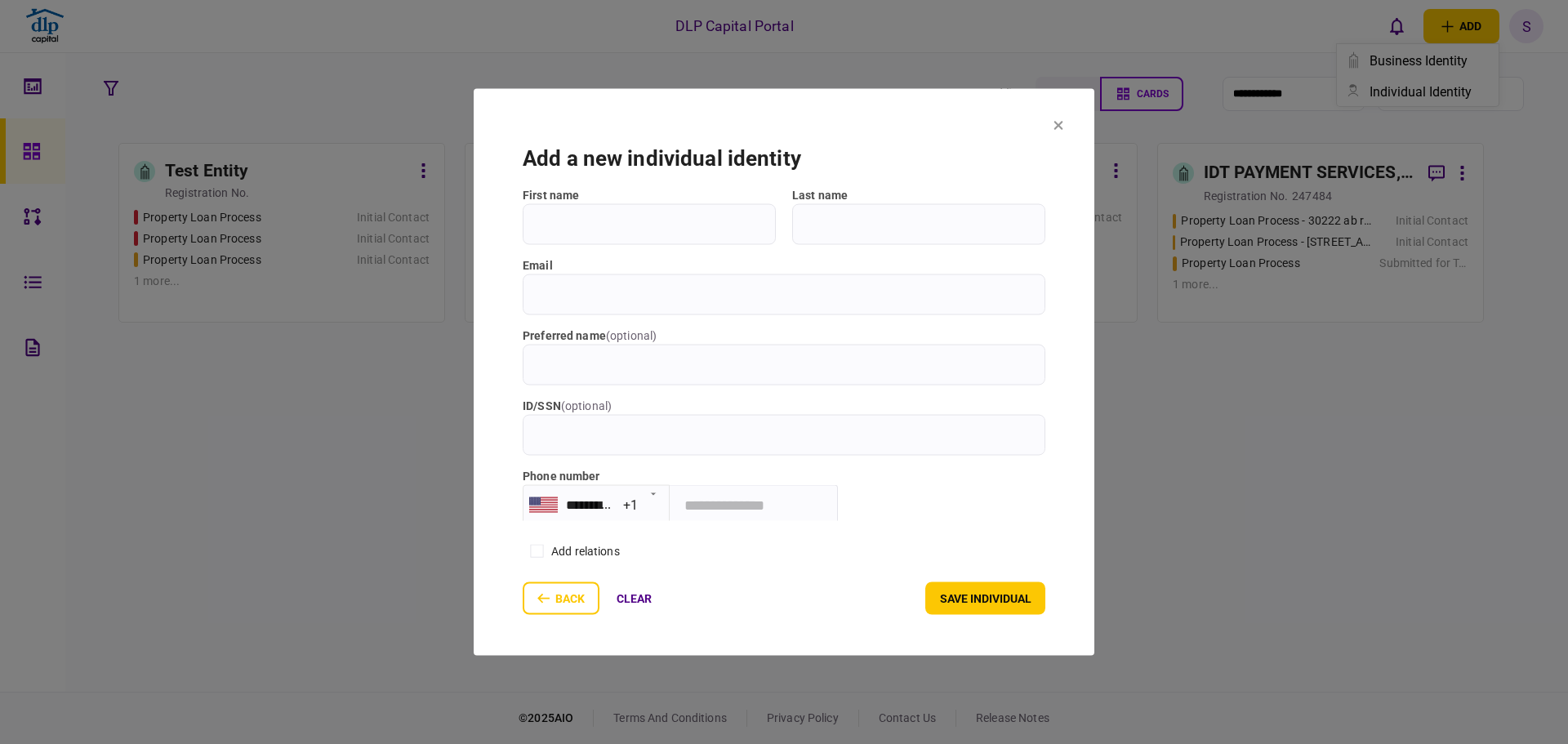
click at [1056, 127] on icon at bounding box center [1058, 124] width 9 height 9
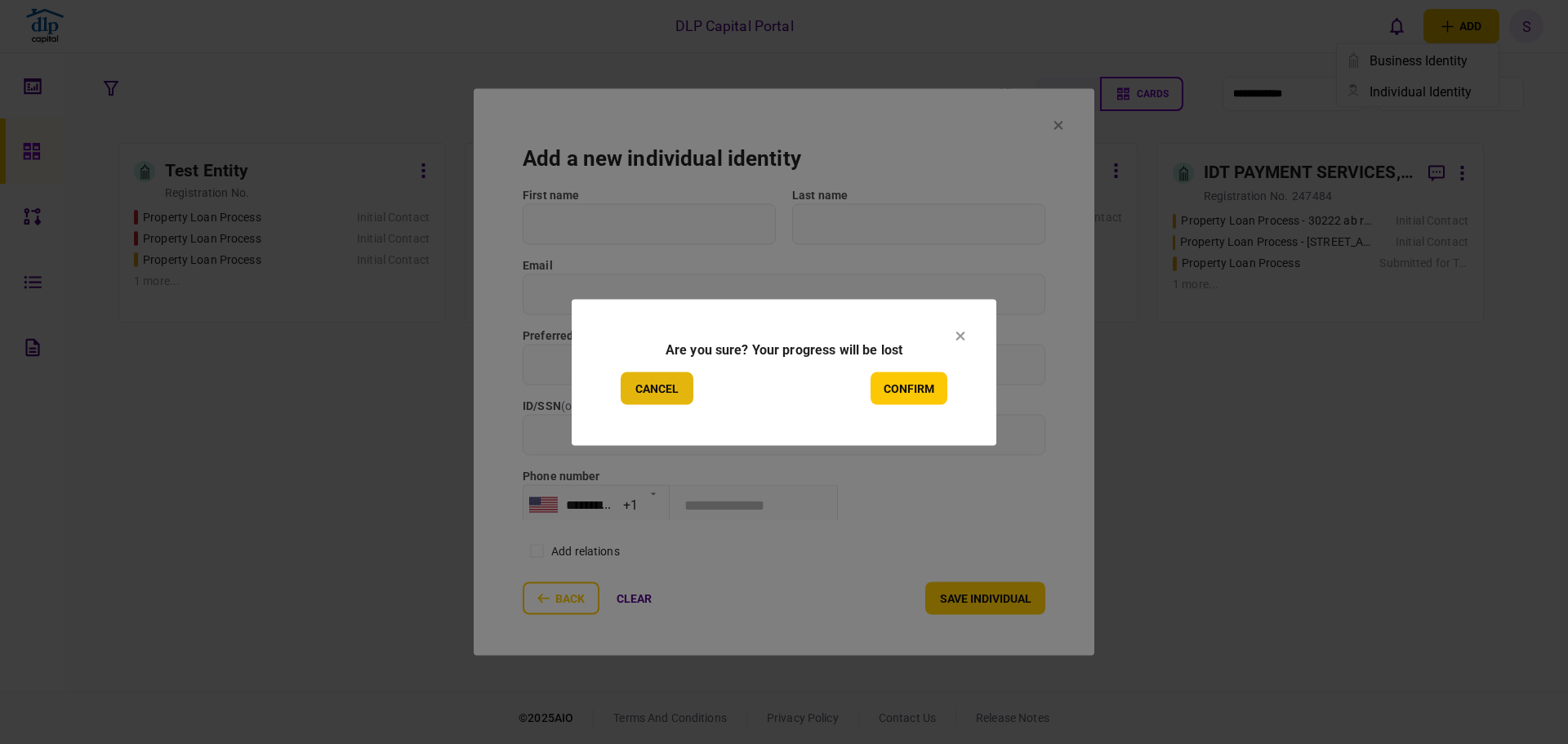
click at [674, 388] on button "Cancel" at bounding box center [657, 388] width 72 height 33
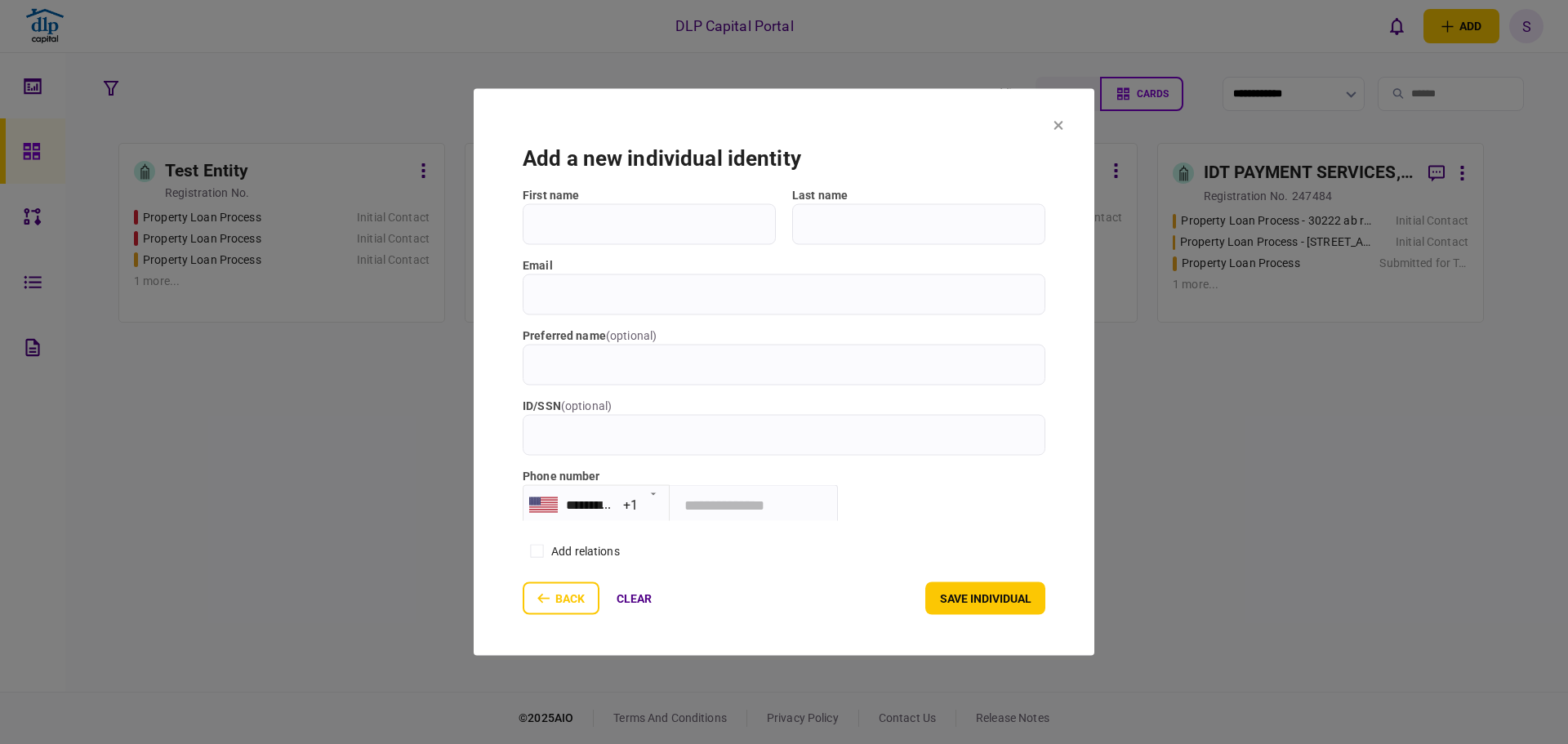
click at [1061, 124] on icon at bounding box center [1059, 125] width 9 height 9
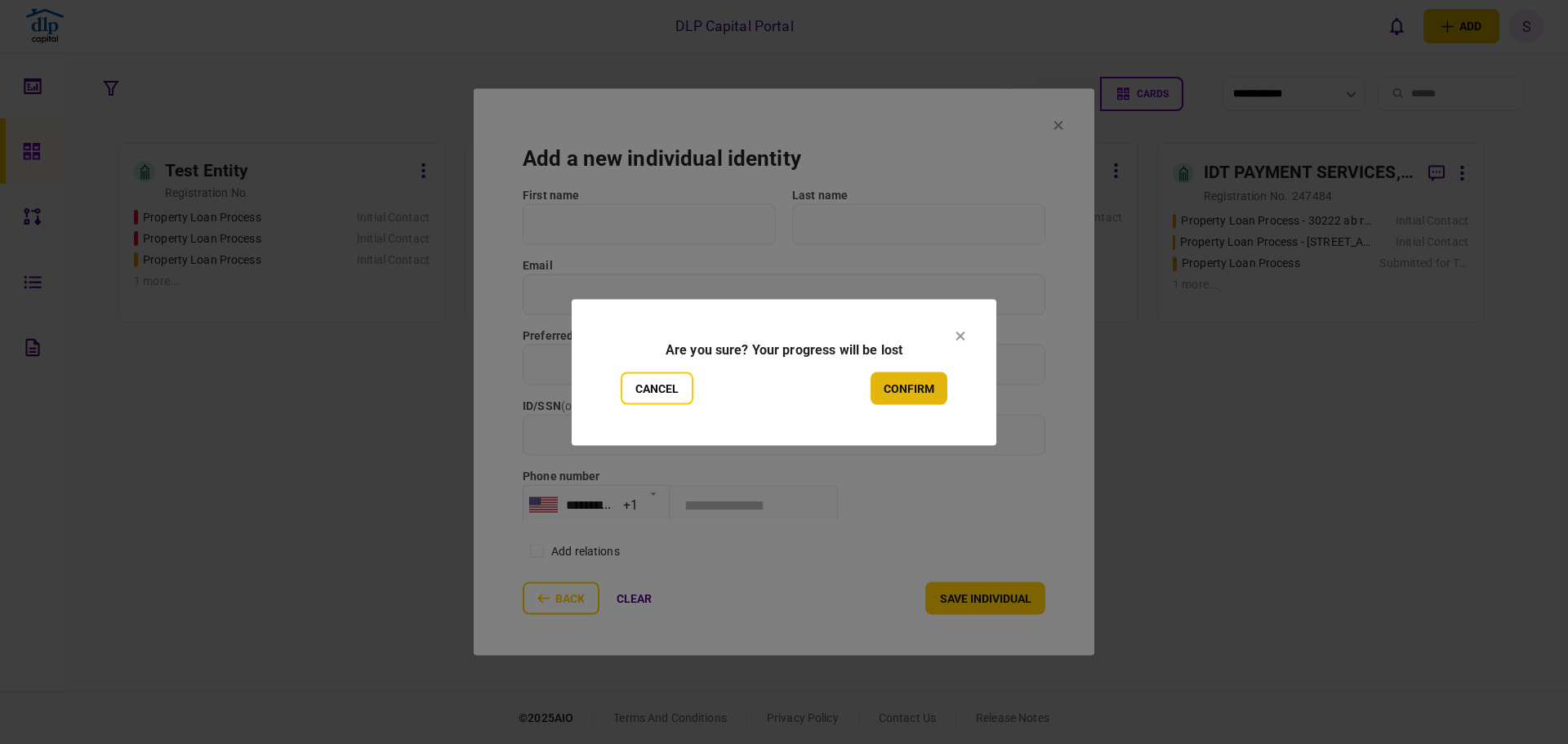
click at [916, 386] on button "confirm" at bounding box center [908, 388] width 77 height 33
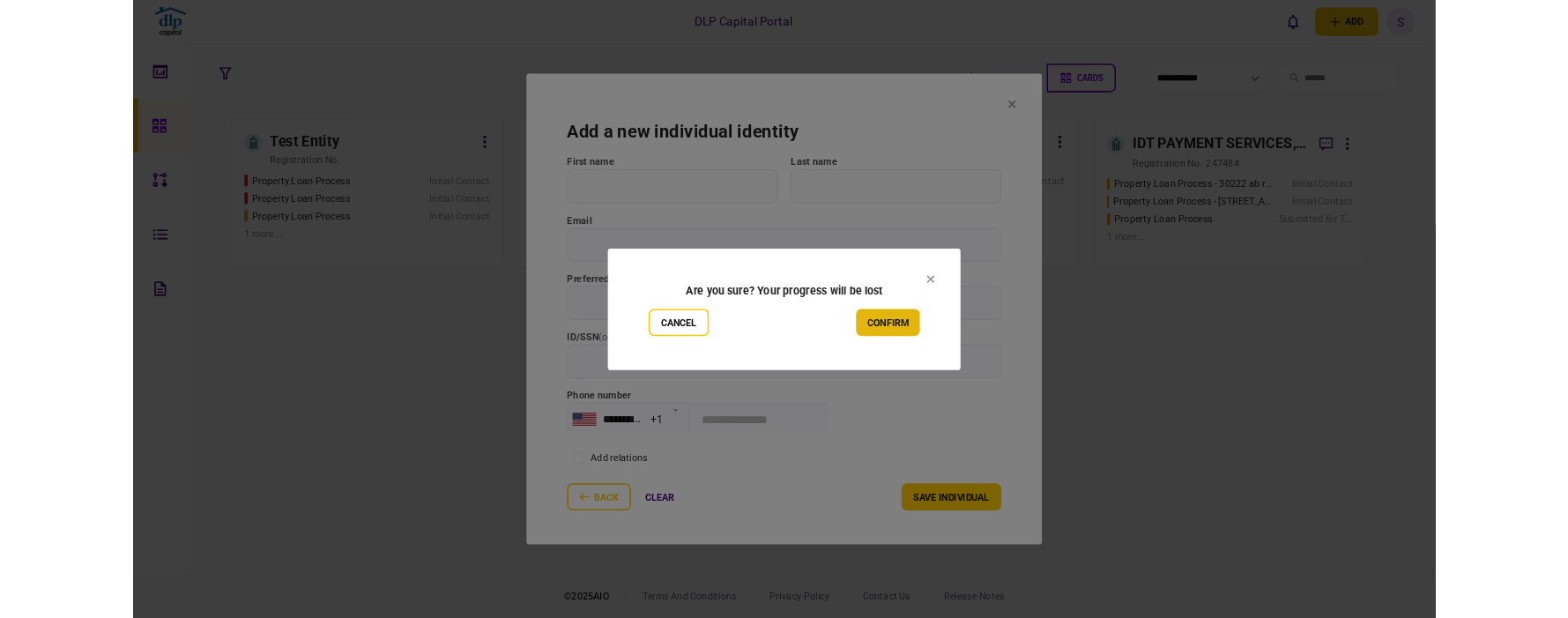
scroll to position [27, 0]
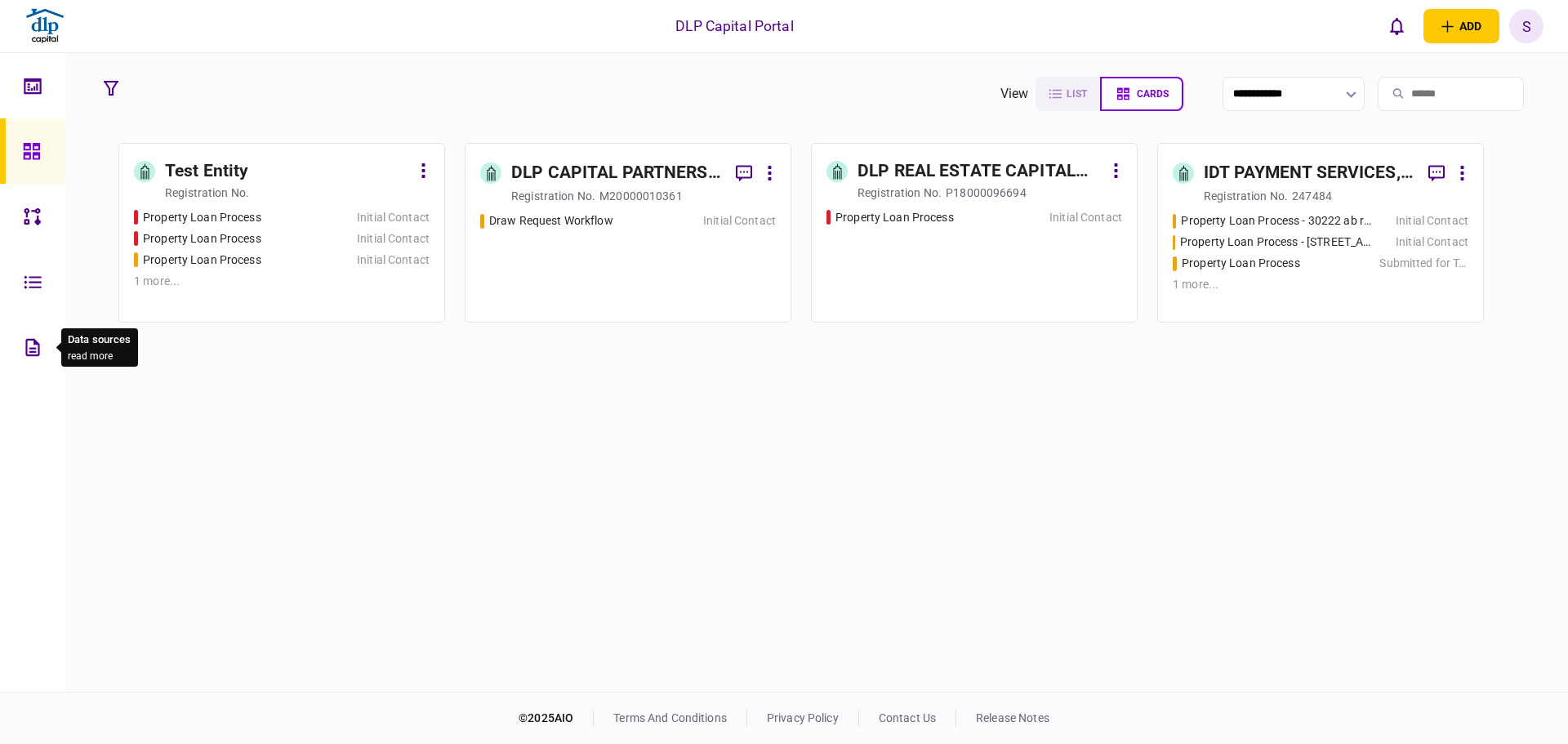
drag, startPoint x: 30, startPoint y: 344, endPoint x: 55, endPoint y: 338, distance: 25.7
click at [30, 344] on icon at bounding box center [33, 348] width 18 height 19
